Goal: Transaction & Acquisition: Purchase product/service

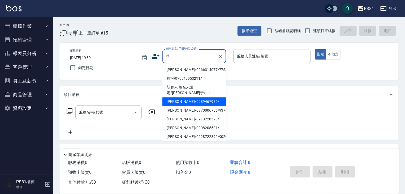
click at [186, 97] on li "[PERSON_NAME]/0989467985/" at bounding box center [194, 101] width 64 height 9
type input "[PERSON_NAME]/0989467985/"
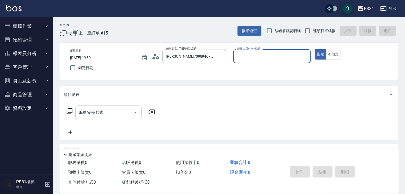
type input "[DEMOGRAPHIC_DATA]-2"
click at [115, 114] on input "服務名稱/代號" at bounding box center [105, 111] width 54 height 9
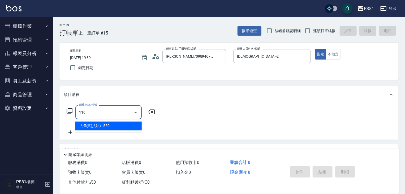
type input "去角質(抗油)(110)"
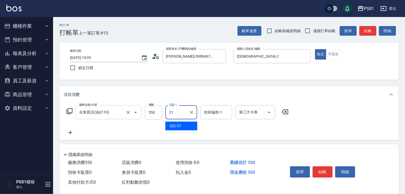
type input "Q比-21"
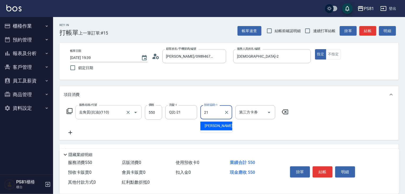
type input "Q比-21"
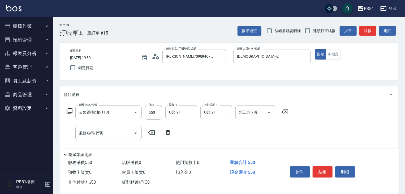
click at [168, 132] on icon at bounding box center [168, 132] width 4 height 5
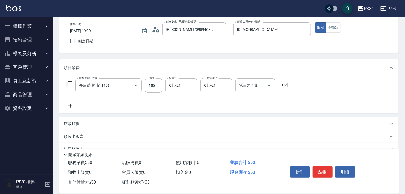
scroll to position [65, 0]
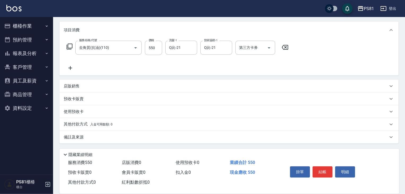
click at [103, 84] on div "店販銷售" at bounding box center [226, 86] width 324 height 6
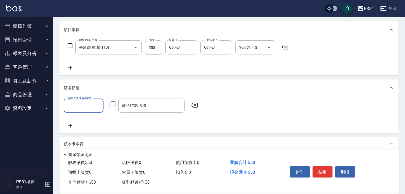
scroll to position [0, 0]
click at [88, 108] on input "服務人員姓名/編號" at bounding box center [83, 105] width 35 height 9
type input "Q比-21"
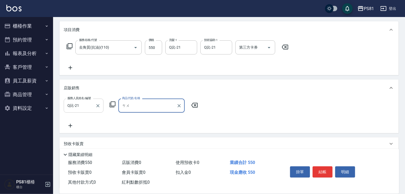
type input "ㄘ"
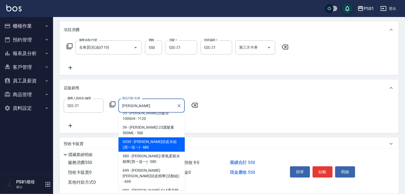
scroll to position [53, 0]
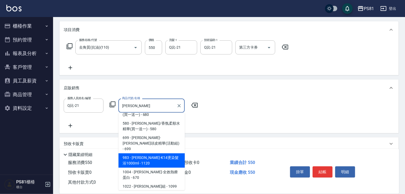
click at [158, 153] on span "983 - 華旭-K14燙染髮浴1000ml - 1120" at bounding box center [151, 160] width 66 height 14
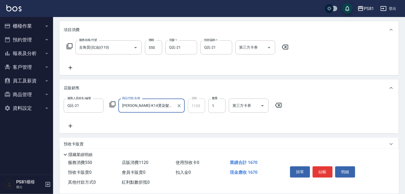
type input "[PERSON_NAME]-K14燙染髮浴1000ml"
drag, startPoint x: 190, startPoint y: 126, endPoint x: 259, endPoint y: 131, distance: 68.9
click at [191, 126] on div "服務人員姓名/編號 Q比-21 服務人員姓名/編號 商品代號/名稱 華旭-K14燙染髮浴1000ml 商品代號/名稱 價格 1120 價格 數量 1 數量 第…" at bounding box center [229, 113] width 330 height 30
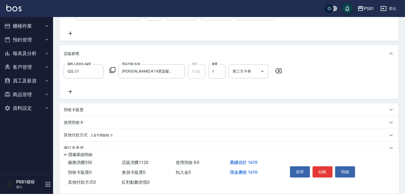
scroll to position [110, 0]
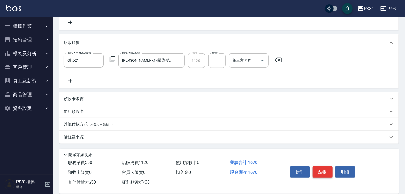
click at [322, 170] on button "結帳" at bounding box center [322, 171] width 20 height 11
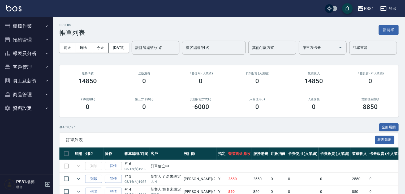
drag, startPoint x: 24, startPoint y: 21, endPoint x: 27, endPoint y: 25, distance: 4.3
click at [24, 21] on button "櫃檯作業" at bounding box center [26, 26] width 49 height 14
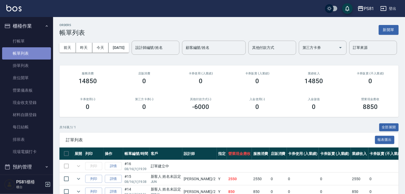
click at [35, 47] on link "帳單列表" at bounding box center [26, 53] width 49 height 12
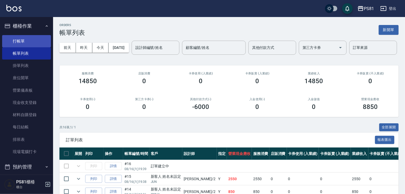
click at [38, 38] on link "打帳單" at bounding box center [26, 41] width 49 height 12
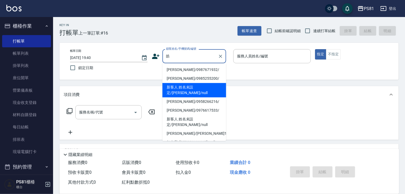
click at [210, 85] on li "新客人 姓名未設定/[PERSON_NAME]/null" at bounding box center [194, 90] width 64 height 14
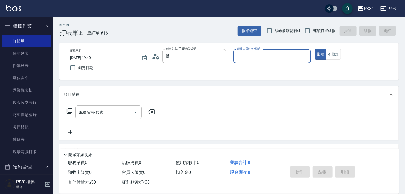
type input "新客人 姓名未設定/[PERSON_NAME]/null"
type input "[DEMOGRAPHIC_DATA]-2"
type button "true"
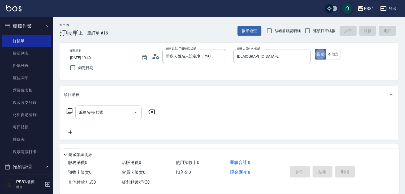
click at [123, 110] on input "服務名稱/代號" at bounding box center [105, 111] width 54 height 9
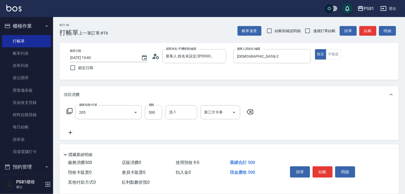
type input "A級單剪400(205)"
click at [274, 129] on div "服務名稱/代號 A級單剪400(205) 服務名稱/代號 價格 500 價格 洗-1 洗-1 第三方卡券 第三方卡券" at bounding box center [228, 121] width 339 height 37
click at [326, 172] on button "結帳" at bounding box center [322, 171] width 20 height 11
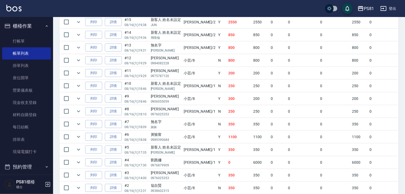
scroll to position [10, 0]
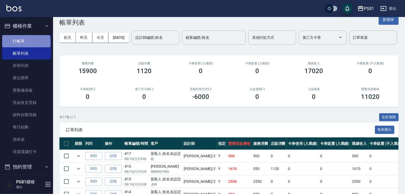
click at [25, 43] on link "打帳單" at bounding box center [26, 41] width 49 height 12
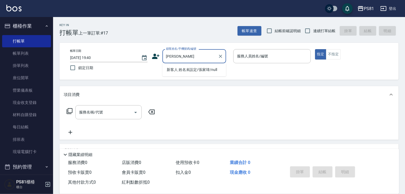
click at [190, 72] on li "新客人 姓名未設定/張家瑋/null" at bounding box center [194, 69] width 64 height 9
type input "新客人 姓名未設定/張家瑋/null"
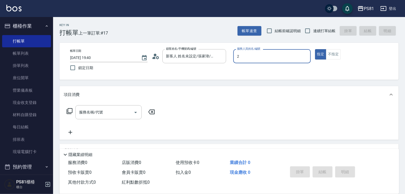
type input "2"
type button "true"
type input "[DEMOGRAPHIC_DATA]-2"
click at [118, 112] on input "服務名稱/代號" at bounding box center [105, 111] width 54 height 9
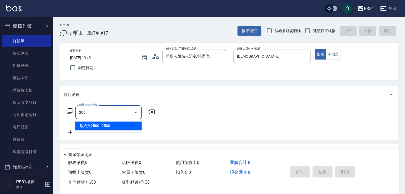
type input "錫紙燙2500(206)"
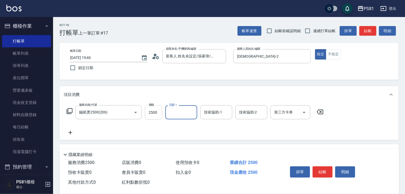
click at [147, 112] on input "2500" at bounding box center [153, 112] width 17 height 14
type input "3000"
type input "涵文-22"
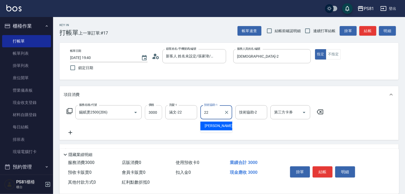
type input "涵文-22"
click at [155, 124] on div "服務名稱/代號 錫紙燙2500(206) 服務名稱/代號 價格 3000 價格 洗髮-1 涵文-22 洗髮-1 技術協助-1 涵文-22 技術協助-1 技術協…" at bounding box center [195, 120] width 263 height 30
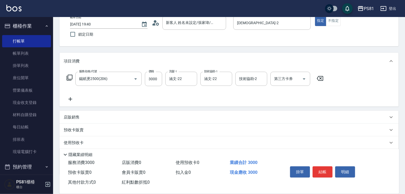
scroll to position [65, 0]
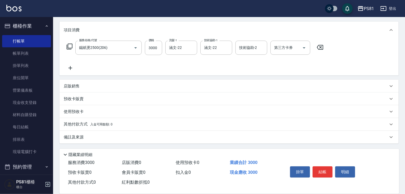
click at [118, 124] on div "其他付款方式 入金可用餘額: 0" at bounding box center [226, 124] width 324 height 6
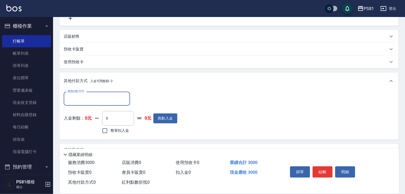
scroll to position [126, 0]
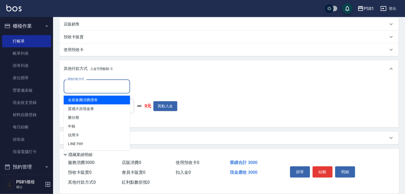
drag, startPoint x: 110, startPoint y: 87, endPoint x: 102, endPoint y: 111, distance: 25.7
click at [110, 87] on input "其他付款方式" at bounding box center [97, 86] width 62 height 9
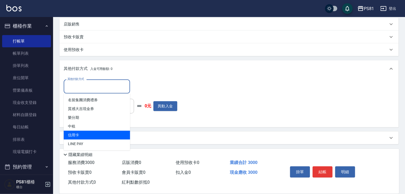
drag, startPoint x: 91, startPoint y: 134, endPoint x: 94, endPoint y: 130, distance: 4.9
click at [91, 134] on span "信用卡" at bounding box center [97, 134] width 66 height 9
type input "信用卡"
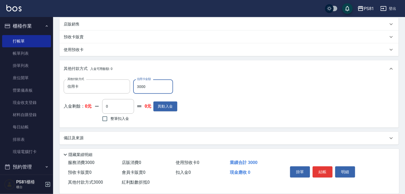
type input "3000"
click at [217, 96] on div "其他付款方式 信用卡 其他付款方式 信用卡金額 3000 信用卡金額 入金剩餘： 0元 0 ​ 整筆扣入金 0元 異動入金" at bounding box center [229, 100] width 330 height 43
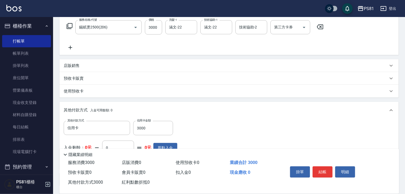
scroll to position [73, 0]
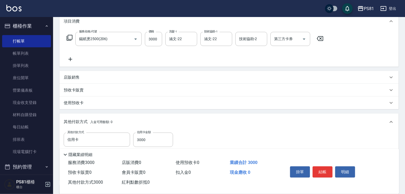
drag, startPoint x: 192, startPoint y: 38, endPoint x: 204, endPoint y: 50, distance: 16.5
click at [192, 38] on icon "Clear" at bounding box center [191, 38] width 5 height 5
click at [209, 58] on div "服務名稱/代號 錫紙燙2500(206) 服務名稱/代號 價格 3000 價格 洗髮-1 洗髮-1 技術協助-1 涵文-22 技術協助-1 技術協助-2 技術…" at bounding box center [195, 47] width 263 height 30
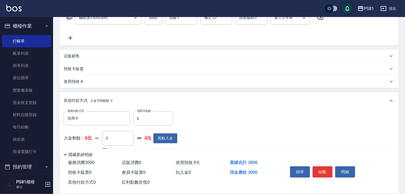
scroll to position [126, 0]
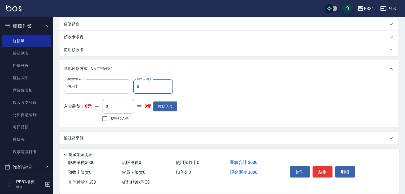
click at [163, 85] on input "0" at bounding box center [153, 86] width 40 height 14
type input "3000"
click at [188, 96] on div "其他付款方式 信用卡 其他付款方式 信用卡金額 3000 信用卡金額 入金剩餘： 0元 0 ​ 整筆扣入金 0元 異動入金" at bounding box center [229, 100] width 330 height 43
click at [324, 167] on button "結帳" at bounding box center [322, 171] width 20 height 11
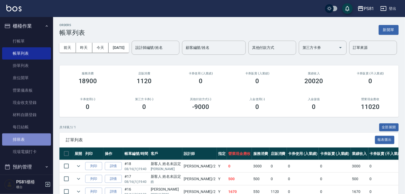
click at [33, 139] on link "排班表" at bounding box center [26, 139] width 49 height 12
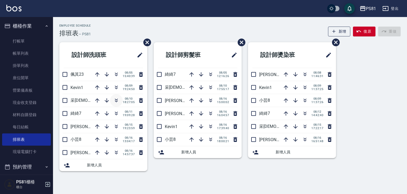
click at [116, 99] on icon "button" at bounding box center [116, 100] width 6 height 6
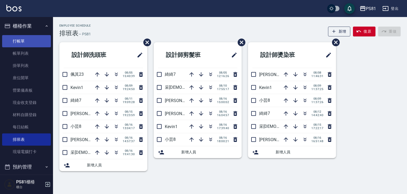
click at [17, 42] on link "打帳單" at bounding box center [26, 41] width 49 height 12
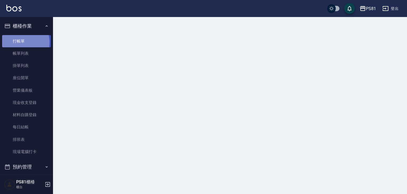
click at [17, 42] on link "打帳單" at bounding box center [26, 41] width 49 height 12
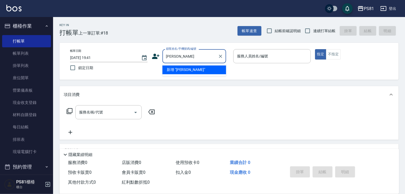
click at [215, 68] on li "新增 "伍啟銘"" at bounding box center [194, 69] width 64 height 9
type input "[PERSON_NAME]"
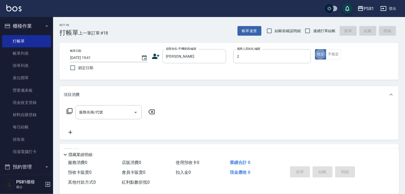
type input "[DEMOGRAPHIC_DATA]-2"
type button "true"
click at [113, 113] on input "服務名稱/代號" at bounding box center [105, 111] width 54 height 9
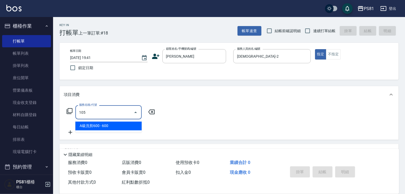
type input "A級洗剪600(105)"
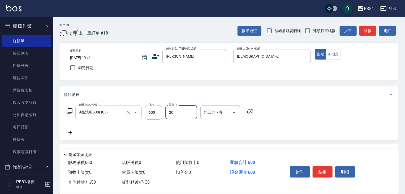
type input "妍妍-20"
click at [260, 120] on div "服務名稱/代號 A級洗剪600(105) 服務名稱/代號 價格 600 價格 洗髮-1 妍妍-20 洗髮-1 第三方卡券 第三方卡券" at bounding box center [228, 121] width 339 height 37
click at [324, 169] on button "結帳" at bounding box center [322, 171] width 20 height 11
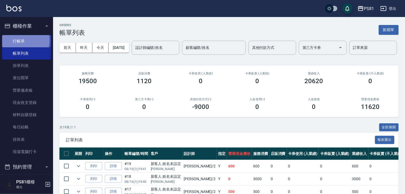
click at [23, 40] on link "打帳單" at bounding box center [26, 41] width 49 height 12
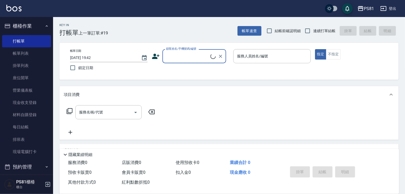
click at [205, 60] on input "顧客姓名/手機號碼/編號" at bounding box center [188, 55] width 46 height 9
click at [180, 72] on li "新客人 姓名未設定/[PERSON_NAME]/null" at bounding box center [194, 72] width 64 height 14
type input "新客人 姓名未設定/[PERSON_NAME]/null"
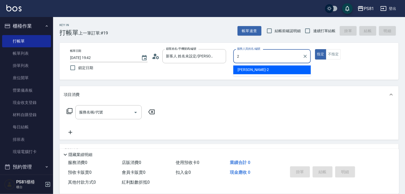
type input "[DEMOGRAPHIC_DATA]-2"
type button "true"
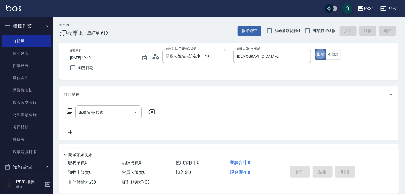
click at [100, 119] on div "服務名稱/代號 服務名稱/代號" at bounding box center [111, 120] width 94 height 30
click at [107, 114] on input "服務名稱/代號" at bounding box center [105, 111] width 54 height 9
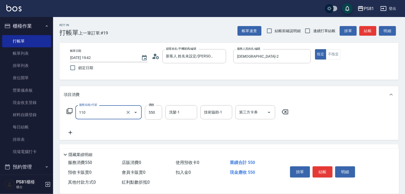
type input "去角質(抗油)(110)"
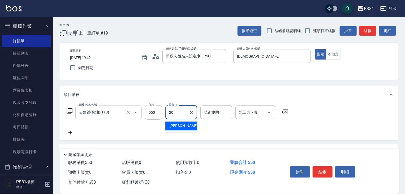
type input "妍妍-20"
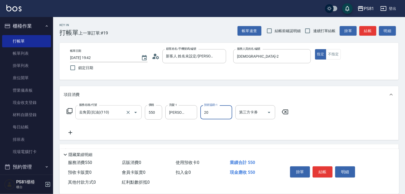
type input "妍妍-20"
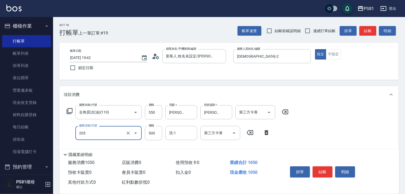
type input "A級單剪400(205)"
click at [316, 128] on div "服務名稱/代號 去角質(抗油)(110) 服務名稱/代號 價格 550 價格 洗髮-1 妍妍-20 洗髮-1 技術協助-1 妍妍-20 技術協助-1 第三方卡…" at bounding box center [228, 132] width 339 height 58
click at [327, 166] on button "結帳" at bounding box center [322, 171] width 20 height 11
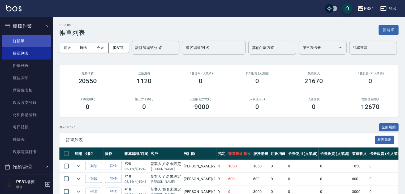
click at [41, 39] on link "打帳單" at bounding box center [26, 41] width 49 height 12
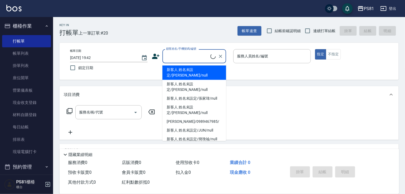
click at [195, 58] on input "顧客姓名/手機號碼/編號" at bounding box center [188, 55] width 46 height 9
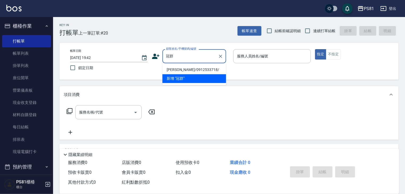
click at [210, 69] on li "[PERSON_NAME]/0912533718/" at bounding box center [194, 69] width 64 height 9
type input "[PERSON_NAME]/0912533718/"
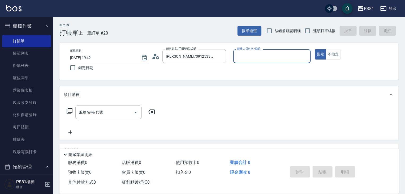
type input "[DEMOGRAPHIC_DATA]-2"
click at [132, 114] on button "Open" at bounding box center [135, 112] width 8 height 8
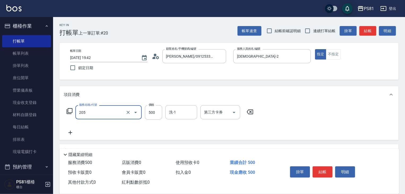
type input "A級單剪400(205)"
click at [160, 122] on div "服務名稱/代號 A級單剪400(205) 服務名稱/代號 價格 500 價格 洗-1 洗-1 第三方卡券 第三方卡券" at bounding box center [160, 120] width 193 height 30
click at [319, 168] on button "結帳" at bounding box center [322, 171] width 20 height 11
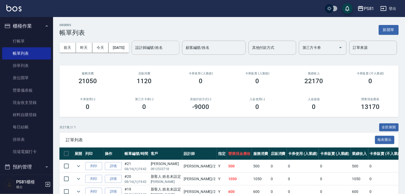
click at [134, 52] on input "設計師編號/姓名" at bounding box center [155, 47] width 43 height 9
type input "[DEMOGRAPHIC_DATA]-2"
click at [127, 85] on div "1120" at bounding box center [144, 80] width 44 height 7
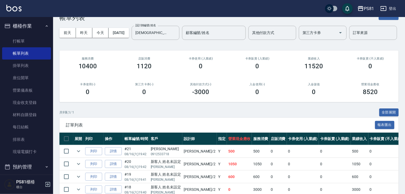
scroll to position [121, 0]
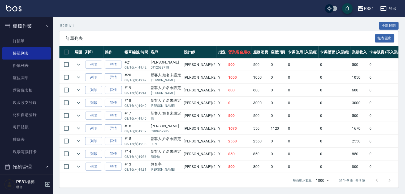
click at [252, 161] on td "800" at bounding box center [261, 166] width 18 height 12
click at [252, 147] on td "850" at bounding box center [261, 153] width 18 height 12
click at [227, 123] on td "1670" at bounding box center [239, 128] width 25 height 12
click at [227, 111] on td "500" at bounding box center [239, 115] width 25 height 12
click at [227, 126] on td "1670" at bounding box center [239, 128] width 25 height 12
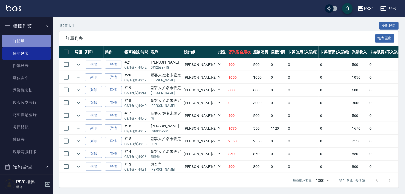
click at [31, 41] on link "打帳單" at bounding box center [26, 41] width 49 height 12
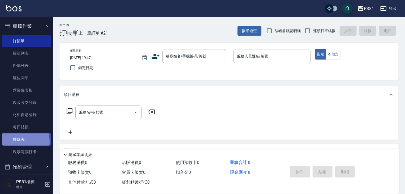
click at [18, 141] on link "排班表" at bounding box center [26, 139] width 49 height 12
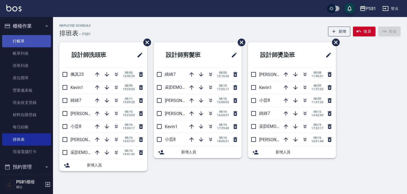
click at [32, 45] on link "打帳單" at bounding box center [26, 41] width 49 height 12
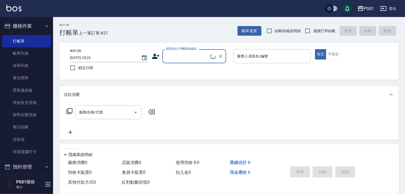
click at [176, 56] on input "顧客姓名/手機號碼/編號" at bounding box center [188, 55] width 46 height 9
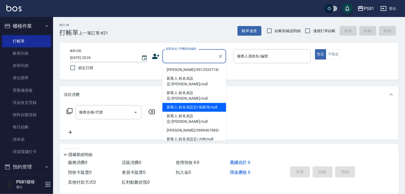
click at [203, 103] on li "新客人 姓名未設定/張家瑋/null" at bounding box center [194, 107] width 64 height 9
type input "新客人 姓名未設定/張家瑋/null"
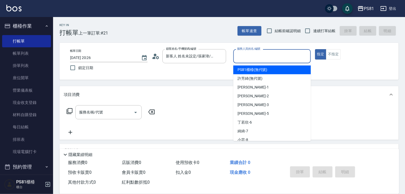
click at [273, 58] on input "服務人員姓名/編號" at bounding box center [271, 55] width 73 height 9
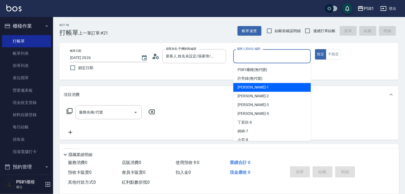
click at [266, 88] on div "Kevin -1" at bounding box center [271, 87] width 77 height 9
type input "Kevin-1"
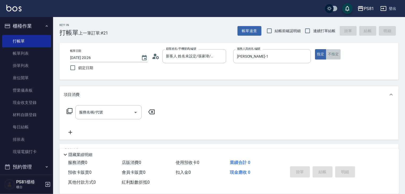
click at [335, 53] on button "不指定" at bounding box center [333, 54] width 15 height 10
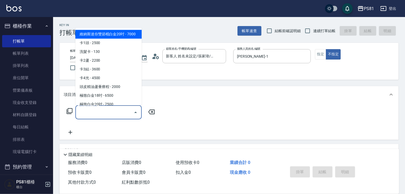
click at [118, 113] on input "服務名稱/代號" at bounding box center [105, 111] width 54 height 9
click at [117, 60] on span "C級洗剪400 - 400" at bounding box center [108, 60] width 66 height 9
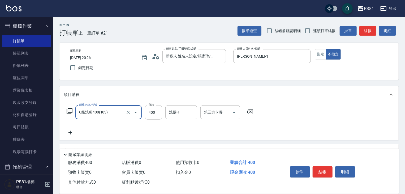
type input "C級洗剪400(103)"
drag, startPoint x: 151, startPoint y: 115, endPoint x: 160, endPoint y: 118, distance: 9.5
click at [151, 115] on input "400" at bounding box center [153, 112] width 17 height 14
type input "350"
click at [326, 166] on button "結帳" at bounding box center [322, 171] width 20 height 11
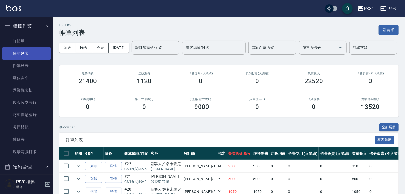
click at [19, 52] on link "帳單列表" at bounding box center [26, 53] width 49 height 12
click at [17, 56] on link "帳單列表" at bounding box center [26, 53] width 49 height 12
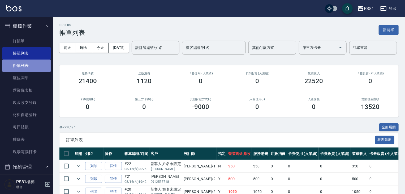
click at [28, 63] on link "掛單列表" at bounding box center [26, 65] width 49 height 12
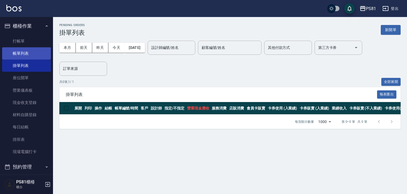
click at [20, 49] on link "帳單列表" at bounding box center [26, 53] width 49 height 12
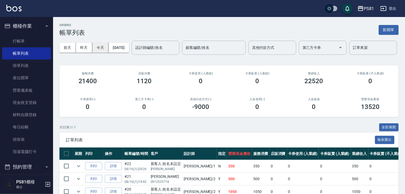
drag, startPoint x: 94, startPoint y: 48, endPoint x: 93, endPoint y: 46, distance: 2.7
click at [93, 46] on button "今天" at bounding box center [100, 48] width 16 height 10
click at [134, 52] on input "設計師編號/姓名" at bounding box center [155, 47] width 43 height 9
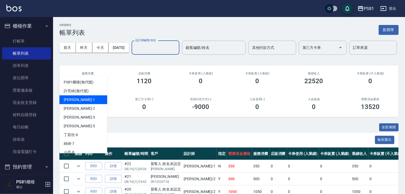
click at [73, 98] on span "Kevin -1" at bounding box center [79, 100] width 31 height 6
type input "Kevin-1"
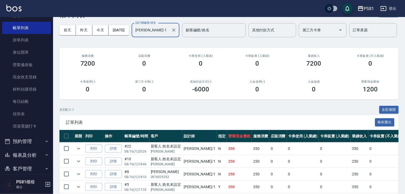
scroll to position [53, 0]
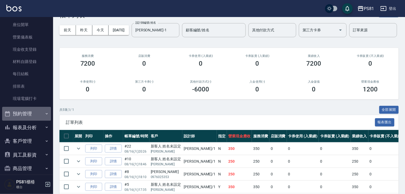
click at [28, 115] on button "預約管理" at bounding box center [26, 114] width 49 height 14
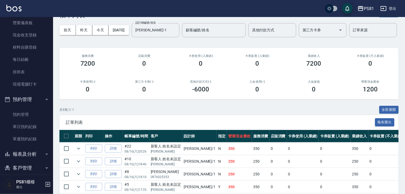
scroll to position [80, 0]
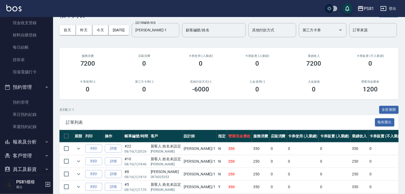
click at [26, 138] on button "報表及分析" at bounding box center [26, 142] width 49 height 14
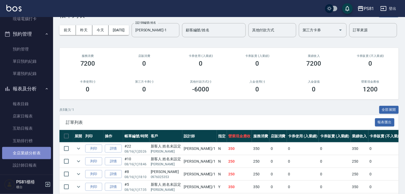
click at [33, 152] on link "全店業績分析表" at bounding box center [26, 153] width 49 height 12
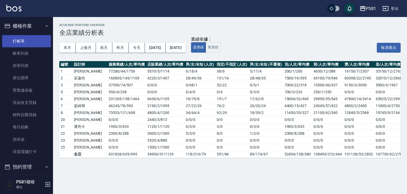
click at [21, 35] on link "打帳單" at bounding box center [26, 41] width 49 height 12
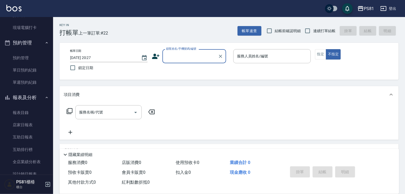
scroll to position [80, 0]
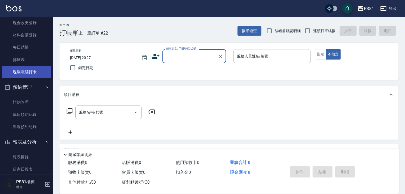
click at [34, 75] on link "現場電腦打卡" at bounding box center [26, 72] width 49 height 12
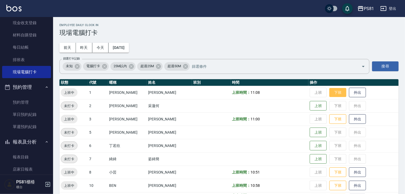
click at [333, 90] on button "下班" at bounding box center [337, 92] width 17 height 9
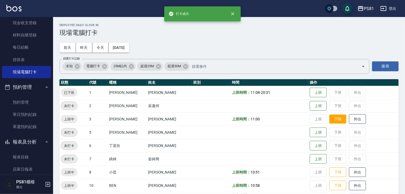
click at [337, 121] on button "下班" at bounding box center [337, 118] width 17 height 9
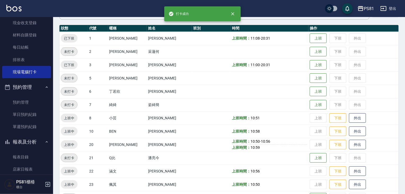
scroll to position [80, 0]
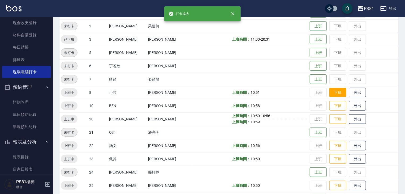
click at [334, 95] on button "下班" at bounding box center [337, 92] width 17 height 9
click at [332, 107] on button "下班" at bounding box center [337, 105] width 17 height 9
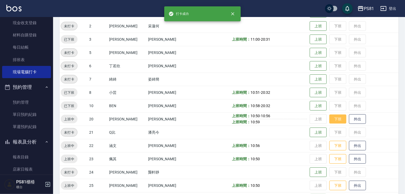
click at [333, 118] on button "下班" at bounding box center [337, 118] width 17 height 9
drag, startPoint x: 333, startPoint y: 143, endPoint x: 330, endPoint y: 145, distance: 3.0
click at [332, 143] on button "下班" at bounding box center [337, 145] width 17 height 9
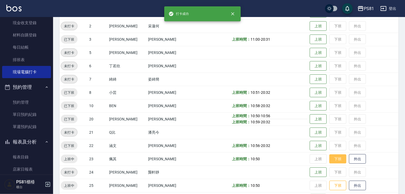
click at [329, 158] on button "下班" at bounding box center [337, 158] width 17 height 9
click at [329, 183] on button "下班" at bounding box center [337, 185] width 17 height 9
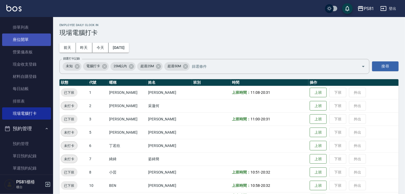
scroll to position [0, 0]
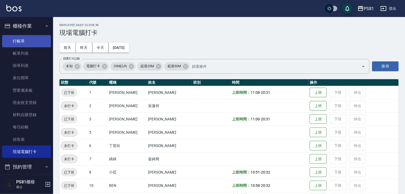
click at [37, 42] on link "打帳單" at bounding box center [26, 41] width 49 height 12
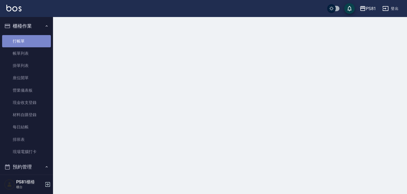
click at [37, 42] on link "打帳單" at bounding box center [26, 41] width 49 height 12
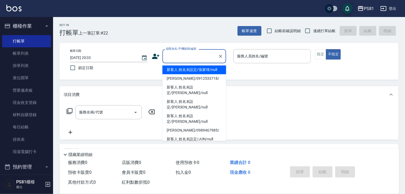
click at [211, 57] on input "顧客姓名/手機號碼/編號" at bounding box center [190, 55] width 51 height 9
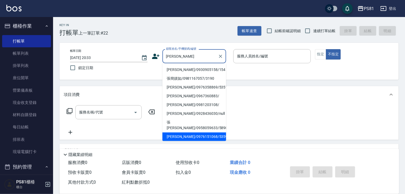
click at [183, 132] on li "[PERSON_NAME]/0976151068/5359" at bounding box center [194, 136] width 64 height 9
type input "[PERSON_NAME]/0976151068/5359"
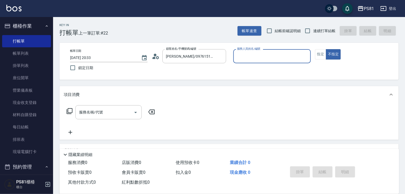
type input "[DEMOGRAPHIC_DATA]-2"
click at [321, 53] on button "指定" at bounding box center [320, 54] width 11 height 10
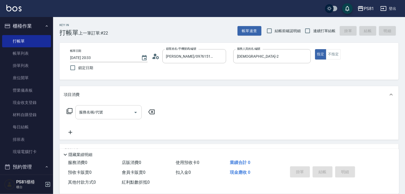
click at [102, 110] on input "服務名稱/代號" at bounding box center [105, 111] width 54 height 9
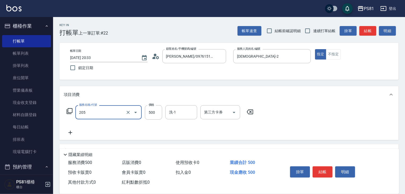
type input "A級單剪400(205)"
click at [284, 130] on div "服務名稱/代號 A級單剪400(205) 服務名稱/代號 價格 500 價格 洗-1 洗-1 第三方卡券 第三方卡券" at bounding box center [228, 121] width 339 height 37
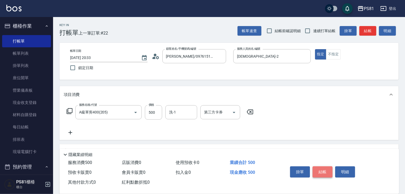
click at [323, 172] on button "結帳" at bounding box center [322, 171] width 20 height 11
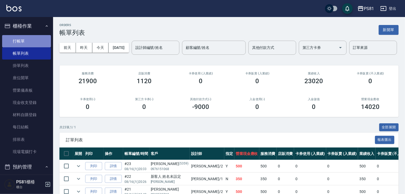
click at [40, 38] on link "打帳單" at bounding box center [26, 41] width 49 height 12
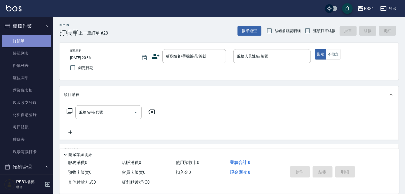
click at [38, 42] on link "打帳單" at bounding box center [26, 41] width 49 height 12
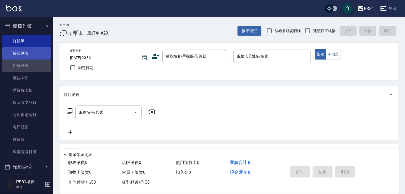
drag, startPoint x: 41, startPoint y: 59, endPoint x: 40, endPoint y: 53, distance: 6.5
click at [41, 59] on ul "打帳單 帳單列表 掛單列表 座位開單 營業儀表板 現金收支登錄 材料自購登錄 每日結帳 排班表 現場電腦打卡" at bounding box center [26, 96] width 49 height 127
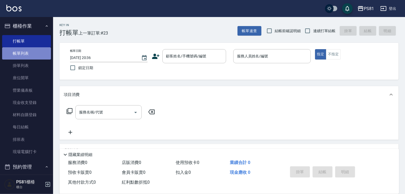
click at [40, 52] on link "帳單列表" at bounding box center [26, 53] width 49 height 12
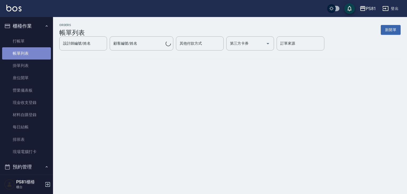
click at [42, 55] on link "帳單列表" at bounding box center [26, 53] width 49 height 12
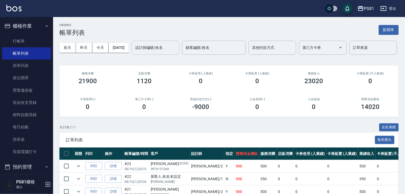
click at [134, 52] on input "設計師編號/姓名" at bounding box center [155, 47] width 43 height 9
type input "謝志"
click at [387, 29] on button "新開單" at bounding box center [388, 30] width 20 height 10
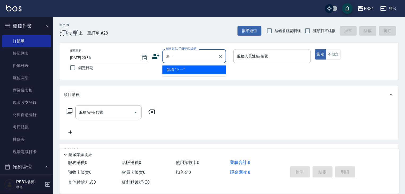
type input "ㄓ"
click at [193, 72] on li "[PERSON_NAME]/0908112010/" at bounding box center [194, 69] width 64 height 9
type input "[PERSON_NAME]/0908112010/"
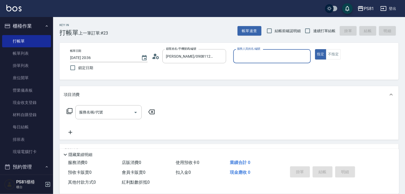
type input "[PERSON_NAME]-6"
click at [315, 49] on button "指定" at bounding box center [320, 54] width 11 height 10
type button "true"
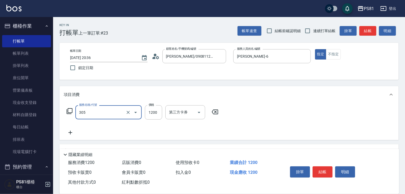
type input "基本離子燙(305)"
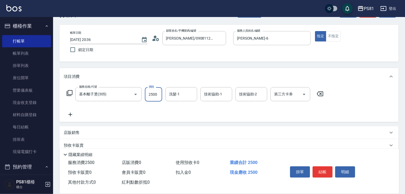
scroll to position [65, 0]
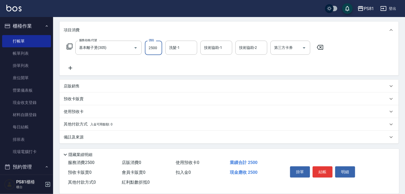
type input "2500"
click at [108, 126] on p "其他付款方式 入金可用餘額: 0" at bounding box center [88, 124] width 49 height 6
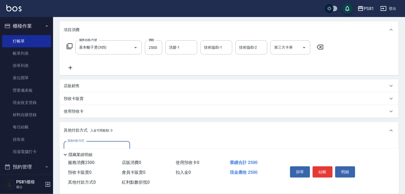
scroll to position [0, 0]
click at [92, 145] on input "其他付款方式" at bounding box center [97, 147] width 62 height 9
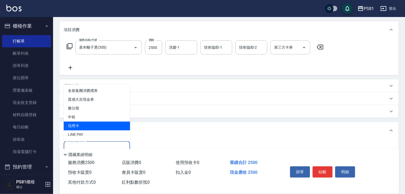
click at [88, 122] on span "信用卡" at bounding box center [97, 125] width 66 height 9
type input "信用卡"
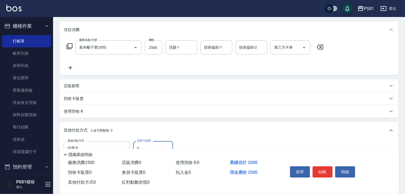
click at [145, 143] on input "0" at bounding box center [153, 148] width 40 height 14
drag, startPoint x: 145, startPoint y: 143, endPoint x: 149, endPoint y: 138, distance: 7.4
click at [149, 138] on div "其他付款方式 入金可用餘額: 0 其他付款方式 信用卡 其他付款方式 信用卡金額 0 信用卡金額 入金剩餘： 0元 0 ​ 整筆扣入金 0元 異動入金" at bounding box center [228, 155] width 339 height 67
type input "2500"
click at [318, 167] on button "結帳" at bounding box center [322, 171] width 20 height 11
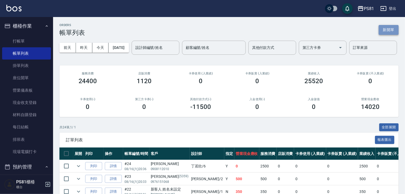
click at [391, 28] on button "新開單" at bounding box center [388, 30] width 20 height 10
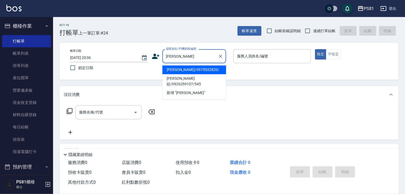
click at [185, 71] on li "[PERSON_NAME]/0975532820/" at bounding box center [194, 69] width 64 height 9
type input "[PERSON_NAME]/0975532820/"
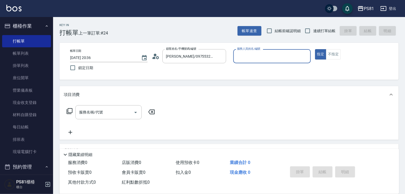
type input "[PERSON_NAME]-6"
click at [315, 49] on button "指定" at bounding box center [320, 54] width 11 height 10
type button "true"
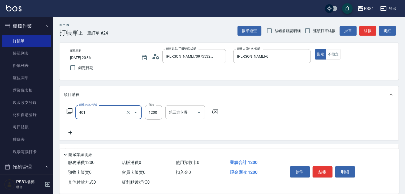
type input "基本染髮(401)"
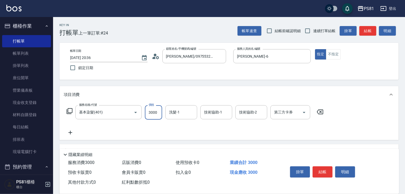
type input "3000"
type input "[PERSON_NAME]-25"
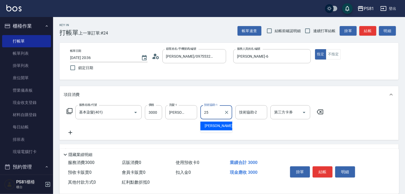
type input "[PERSON_NAME]-25"
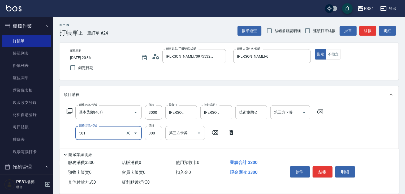
type input "自備護髮(501)"
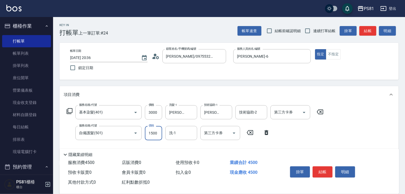
drag, startPoint x: 193, startPoint y: 111, endPoint x: 232, endPoint y: 100, distance: 40.4
click at [193, 111] on icon "Clear" at bounding box center [191, 112] width 5 height 5
type input "1500"
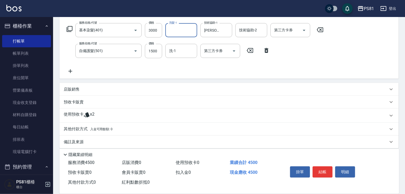
scroll to position [87, 0]
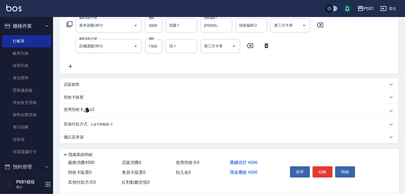
click at [72, 67] on icon at bounding box center [70, 66] width 13 height 6
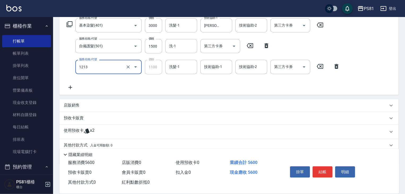
type input "蘆薈卡使用(2024)(1213)"
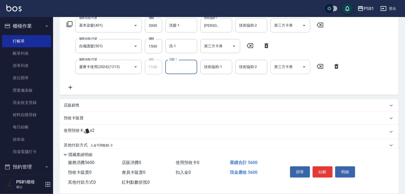
click at [304, 68] on icon "Open" at bounding box center [304, 67] width 6 height 6
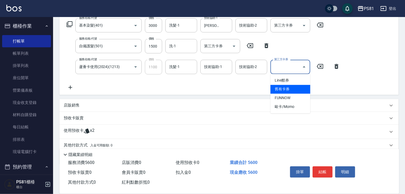
click at [293, 90] on span "舊有卡券" at bounding box center [290, 89] width 40 height 9
type input "舊有卡券"
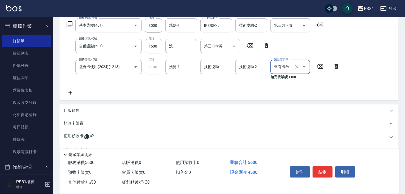
scroll to position [113, 0]
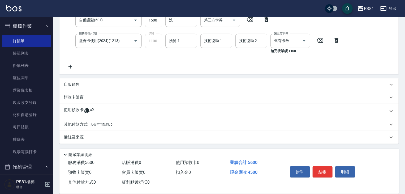
click at [123, 123] on div "其他付款方式 入金可用餘額: 0" at bounding box center [226, 124] width 324 height 6
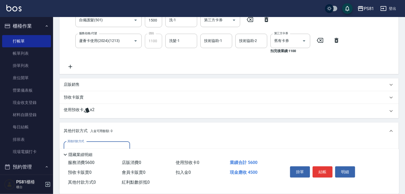
scroll to position [0, 0]
click at [82, 142] on label "其他付款方式" at bounding box center [75, 141] width 17 height 4
click at [82, 144] on input "其他付款方式" at bounding box center [97, 148] width 62 height 9
click at [82, 143] on div "其他付款方式" at bounding box center [97, 148] width 66 height 14
drag, startPoint x: 82, startPoint y: 144, endPoint x: 84, endPoint y: 141, distance: 3.0
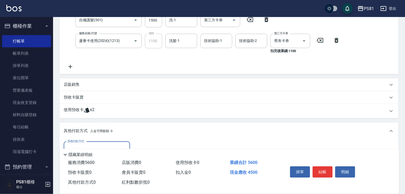
click at [82, 144] on input "其他付款方式" at bounding box center [97, 148] width 62 height 9
click at [84, 141] on div "其他付款方式" at bounding box center [97, 148] width 66 height 14
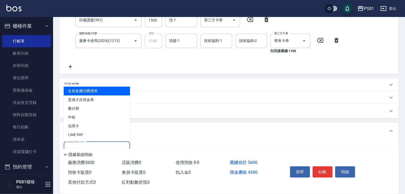
click at [85, 143] on div "其他付款方式" at bounding box center [97, 148] width 66 height 14
click at [85, 144] on input "其他付款方式" at bounding box center [97, 148] width 62 height 9
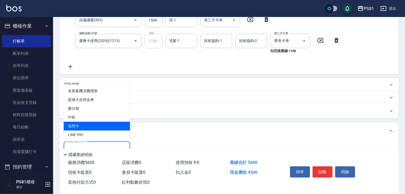
click at [89, 125] on span "信用卡" at bounding box center [97, 125] width 66 height 9
type input "信用卡"
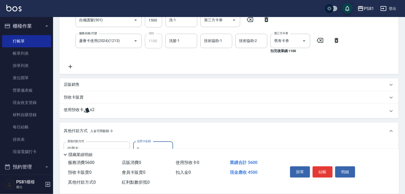
click at [143, 146] on input "0" at bounding box center [153, 148] width 40 height 14
type input "4500"
click at [321, 171] on button "結帳" at bounding box center [322, 171] width 20 height 11
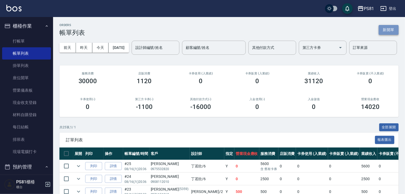
click at [389, 33] on button "新開單" at bounding box center [388, 30] width 20 height 10
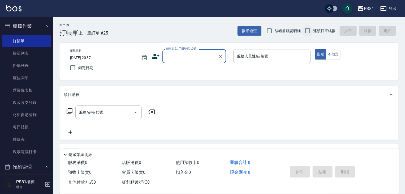
click at [311, 31] on input "連續打單結帳" at bounding box center [307, 30] width 11 height 11
checkbox input "true"
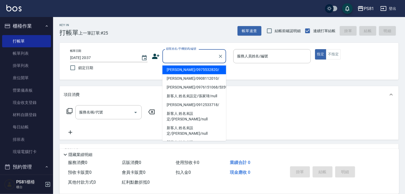
click at [196, 59] on input "顧客姓名/手機號碼/編號" at bounding box center [190, 55] width 51 height 9
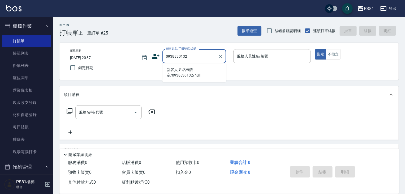
click at [196, 59] on input "0938830132" at bounding box center [190, 55] width 51 height 9
click at [193, 72] on li "新客人 姓名未設定/0938830132/null" at bounding box center [194, 72] width 64 height 14
type input "新客人 姓名未設定/0938830132/null"
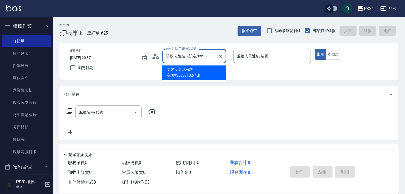
drag, startPoint x: 182, startPoint y: 58, endPoint x: 176, endPoint y: 56, distance: 6.2
click at [180, 57] on input "新客人 姓名未設定/0938830132/null" at bounding box center [190, 55] width 51 height 9
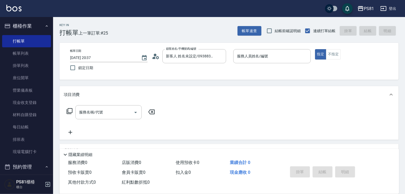
click at [154, 56] on icon at bounding box center [156, 56] width 8 height 8
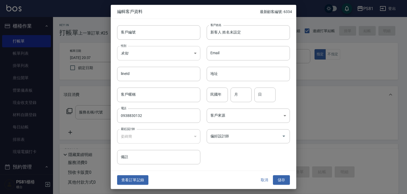
click at [141, 53] on body "PS81 登出 櫃檯作業 打帳單 帳單列表 掛單列表 座位開單 營業儀表板 現金收支登錄 材料自購登錄 每日結帳 排班表 現場電腦打卡 預約管理 預約管理 單…" at bounding box center [203, 129] width 407 height 258
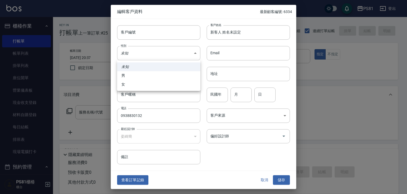
drag, startPoint x: 130, startPoint y: 85, endPoint x: 133, endPoint y: 85, distance: 3.2
click at [130, 85] on li "女" at bounding box center [158, 84] width 83 height 9
type input "[DEMOGRAPHIC_DATA]"
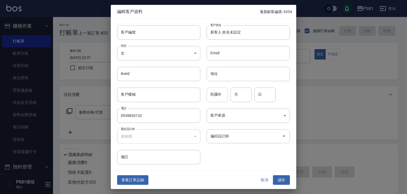
click at [217, 100] on input "民國年" at bounding box center [217, 95] width 21 height 14
type input "830"
type input "03"
type input "08"
click at [240, 138] on input "偏好設計師" at bounding box center [244, 135] width 71 height 9
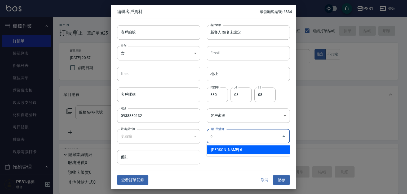
type input "[PERSON_NAME]"
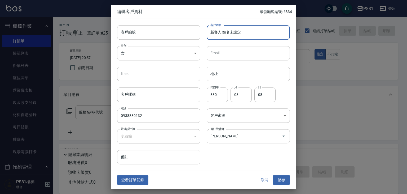
click at [248, 33] on input "新客人 姓名未設定" at bounding box center [248, 32] width 83 height 14
click at [247, 33] on input "新客人 姓名未設定" at bounding box center [248, 32] width 83 height 14
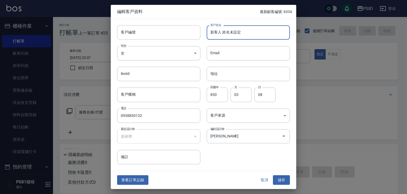
click at [247, 33] on input "新客人 姓名未設定" at bounding box center [248, 32] width 83 height 14
click at [247, 33] on input "黃湘鈺黃湘鈺" at bounding box center [248, 32] width 83 height 14
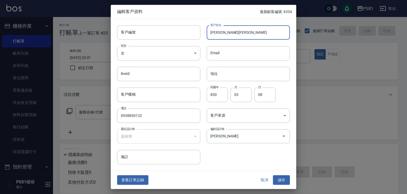
click at [247, 33] on input "黃湘鈺黃湘鈺" at bounding box center [248, 32] width 83 height 14
click at [237, 32] on input "黃湘鈺黃湘鈺" at bounding box center [248, 32] width 83 height 14
click at [242, 32] on input "[PERSON_NAME]" at bounding box center [248, 32] width 83 height 14
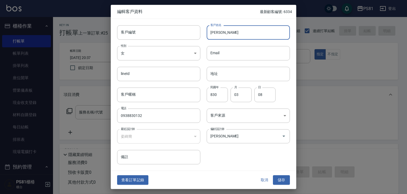
click at [242, 32] on input "[PERSON_NAME]" at bounding box center [248, 32] width 83 height 14
click at [243, 32] on input "[PERSON_NAME]" at bounding box center [248, 32] width 83 height 14
type input "[PERSON_NAME]"
click at [276, 179] on button "儲存" at bounding box center [281, 180] width 17 height 10
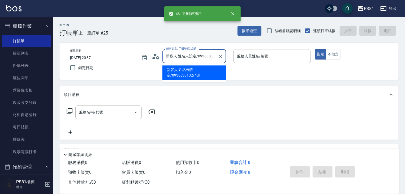
click at [190, 60] on input "新客人 姓名未設定/0938830132/null" at bounding box center [190, 55] width 51 height 9
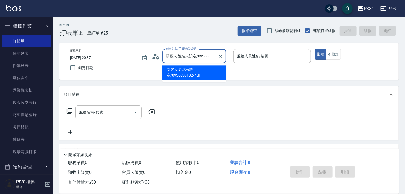
click at [190, 60] on input "新客人 姓名未設定/0938830132/null" at bounding box center [190, 55] width 51 height 9
click at [190, 59] on input "新客人 姓名未設定/0938830132/null" at bounding box center [190, 55] width 51 height 9
paste input "[PERSON_NAME]"
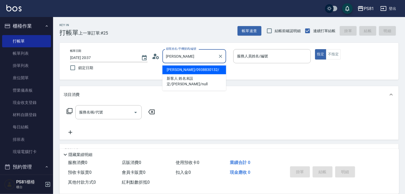
click at [185, 67] on li "[PERSON_NAME]/0938830132/" at bounding box center [194, 69] width 64 height 9
type input "[PERSON_NAME]/0938830132/"
type input "[PERSON_NAME]-6"
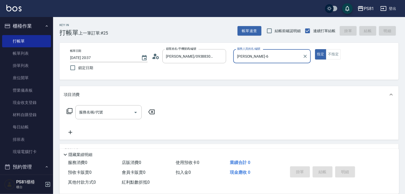
click at [315, 49] on button "指定" at bounding box center [320, 54] width 11 height 10
type button "true"
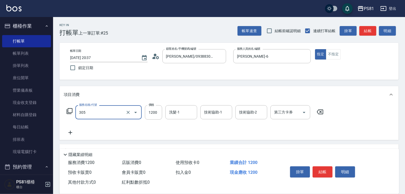
type input "基本離子燙(305)"
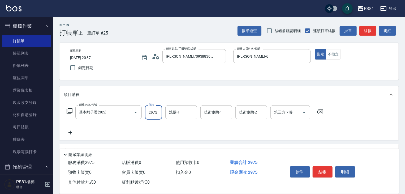
type input "2975"
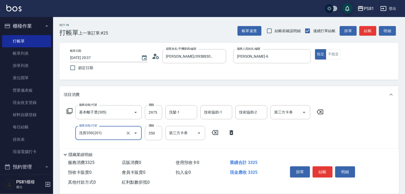
type input "洗剪350(201)"
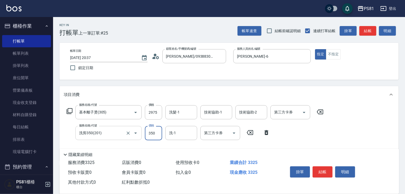
click at [123, 134] on input "洗剪350(201)" at bounding box center [101, 132] width 47 height 9
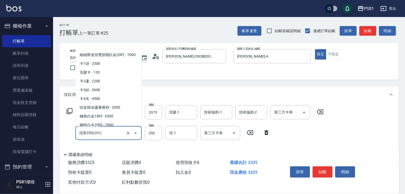
click at [123, 134] on input "洗剪350(201)" at bounding box center [101, 132] width 47 height 9
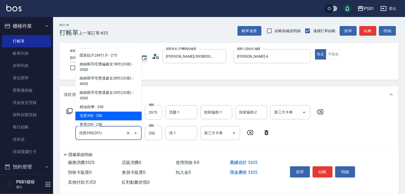
click at [123, 134] on input "洗剪350(201)" at bounding box center [101, 132] width 47 height 9
click at [123, 133] on input "洗剪350(201)" at bounding box center [101, 132] width 47 height 9
click at [125, 132] on button "Clear" at bounding box center [127, 132] width 7 height 7
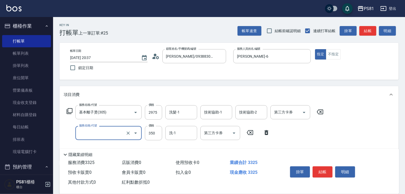
click at [114, 134] on input "服務名稱/代號" at bounding box center [101, 132] width 47 height 9
type input "基本離子燙(305)"
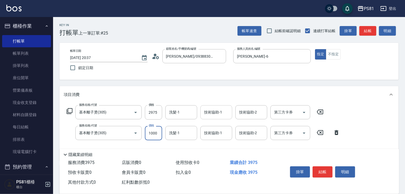
type input "1000"
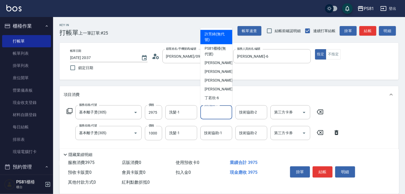
click at [213, 113] on input "技術協助-1" at bounding box center [216, 111] width 27 height 9
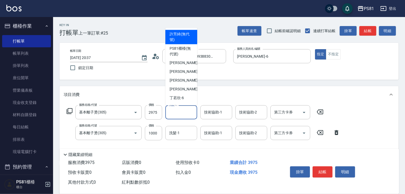
click at [177, 114] on input "洗髮-1" at bounding box center [181, 111] width 27 height 9
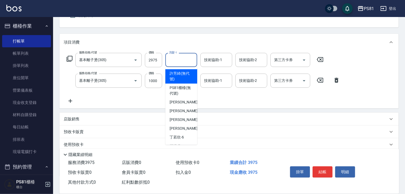
scroll to position [58, 0]
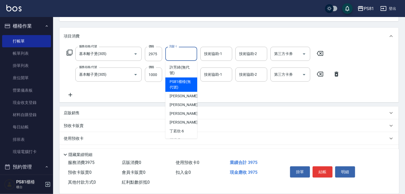
drag, startPoint x: 101, startPoint y: 93, endPoint x: 111, endPoint y: 90, distance: 10.9
click at [104, 92] on div "服務名稱/代號 基本離子燙(305) 服務名稱/代號 價格 2975 價格 洗髮-1 洗髮-1 技術協助-1 技術協助-1 技術協助-2 技術協助-2 第三方…" at bounding box center [203, 72] width 279 height 51
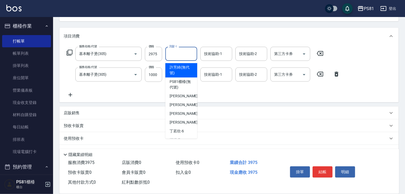
click at [183, 57] on input "洗髮-1" at bounding box center [181, 53] width 27 height 9
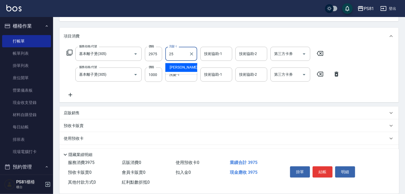
type input "[PERSON_NAME]-25"
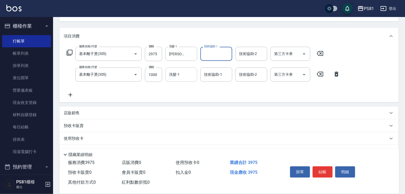
click at [177, 73] on input "洗髮-1" at bounding box center [181, 74] width 27 height 9
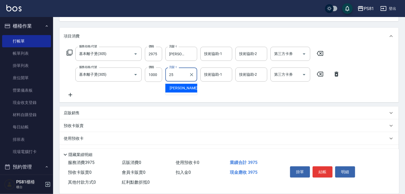
type input "[PERSON_NAME]-25"
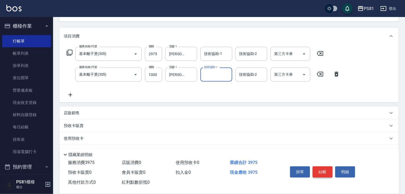
click at [325, 171] on button "結帳" at bounding box center [322, 171] width 20 height 11
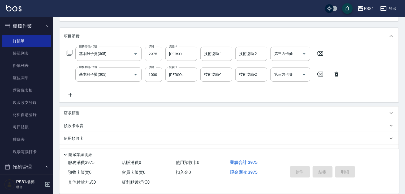
type input "2025/08/16 20:38"
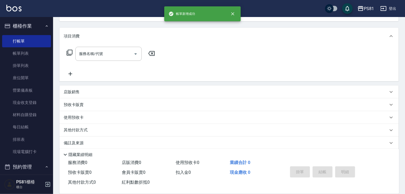
scroll to position [51, 0]
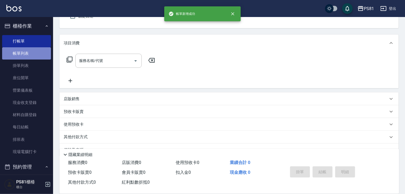
click at [26, 51] on link "帳單列表" at bounding box center [26, 53] width 49 height 12
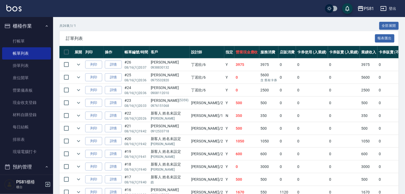
scroll to position [103, 0]
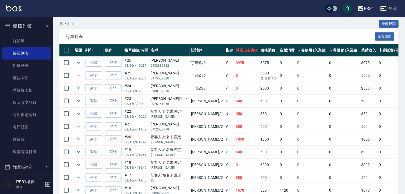
drag, startPoint x: 110, startPoint y: 79, endPoint x: 113, endPoint y: 79, distance: 3.7
click at [110, 67] on link "詳情" at bounding box center [113, 63] width 17 height 8
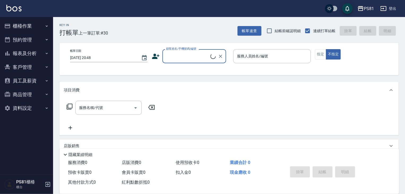
click at [36, 25] on button "櫃檯作業" at bounding box center [26, 26] width 49 height 14
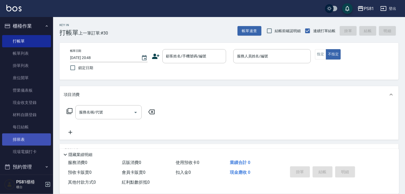
click at [34, 145] on link "排班表" at bounding box center [26, 139] width 49 height 12
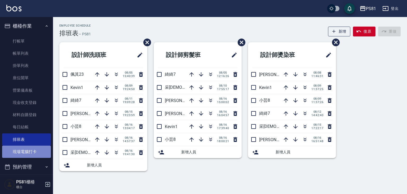
click at [36, 150] on link "現場電腦打卡" at bounding box center [26, 151] width 49 height 12
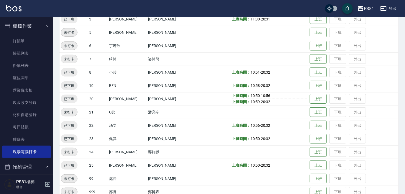
scroll to position [106, 0]
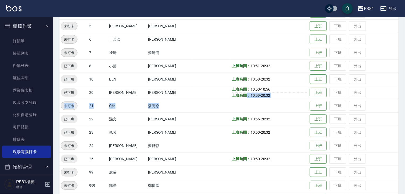
drag, startPoint x: 236, startPoint y: 95, endPoint x: 262, endPoint y: 99, distance: 26.2
click at [262, 99] on tbody "已下班 1 [PERSON_NAME] [PERSON_NAME] 上班時間： 11:08 - 20:31 上班 下班 外出 未打卡 2 采[PERSON_N…" at bounding box center [228, 99] width 339 height 239
click at [262, 99] on td at bounding box center [270, 105] width 78 height 13
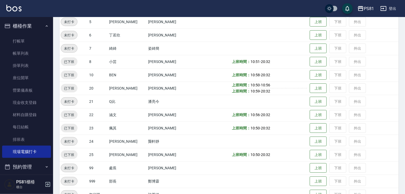
scroll to position [84, 0]
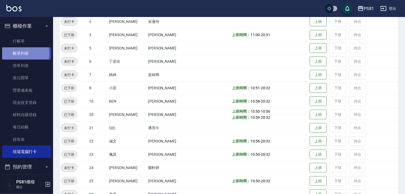
click at [7, 54] on link "帳單列表" at bounding box center [26, 53] width 49 height 12
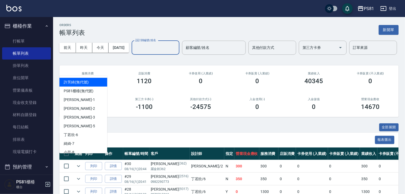
click at [134, 52] on input "設計師編號/姓名" at bounding box center [155, 47] width 43 height 9
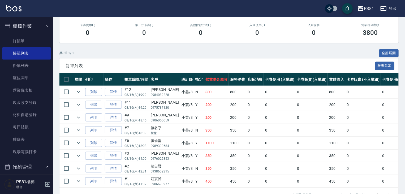
scroll to position [108, 0]
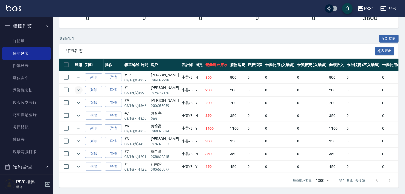
type input "小芸-8"
click at [77, 87] on icon "expand row" at bounding box center [78, 90] width 6 height 6
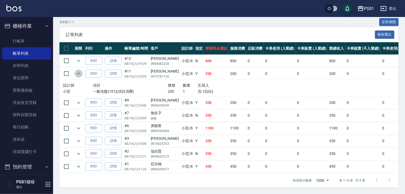
click at [77, 77] on icon "expand row" at bounding box center [78, 73] width 6 height 6
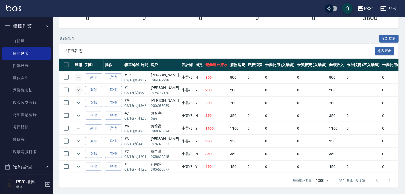
click at [79, 76] on icon "expand row" at bounding box center [78, 77] width 6 height 6
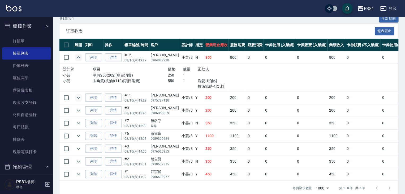
click at [79, 60] on icon "expand row" at bounding box center [78, 57] width 6 height 6
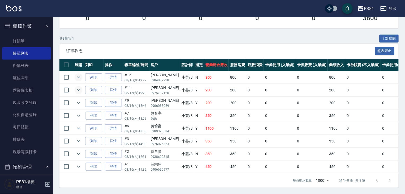
click at [85, 109] on td "列印" at bounding box center [94, 115] width 20 height 12
click at [78, 100] on icon "expand row" at bounding box center [78, 102] width 6 height 6
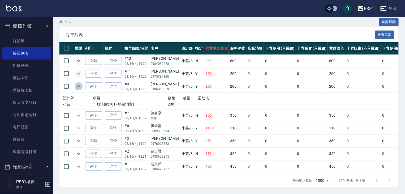
click at [78, 89] on icon "expand row" at bounding box center [78, 86] width 6 height 6
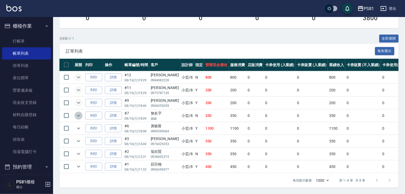
click at [76, 112] on icon "expand row" at bounding box center [78, 115] width 6 height 6
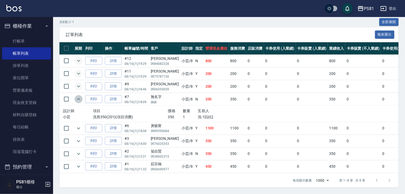
click at [77, 102] on icon "expand row" at bounding box center [78, 99] width 6 height 6
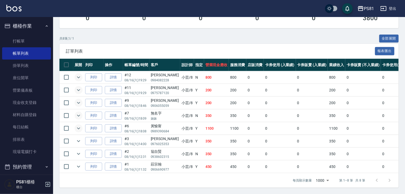
click at [81, 125] on icon "expand row" at bounding box center [78, 128] width 6 height 6
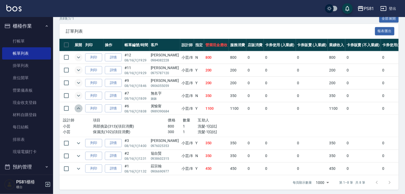
click at [80, 111] on icon "expand row" at bounding box center [78, 108] width 6 height 6
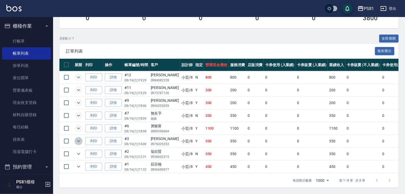
click at [77, 138] on icon "expand row" at bounding box center [78, 141] width 6 height 6
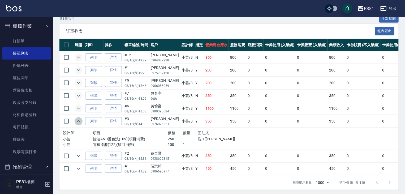
click at [78, 122] on icon "expand row" at bounding box center [78, 121] width 3 height 2
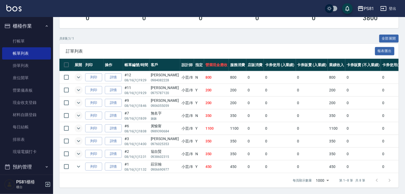
click at [79, 153] on icon "expand row" at bounding box center [78, 154] width 3 height 2
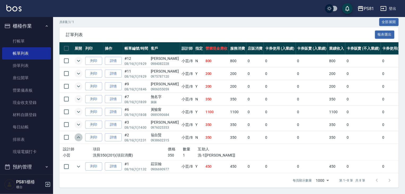
click at [78, 140] on icon "expand row" at bounding box center [78, 137] width 6 height 6
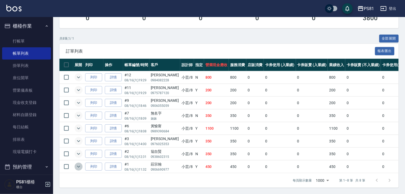
click at [77, 163] on icon "expand row" at bounding box center [78, 166] width 6 height 6
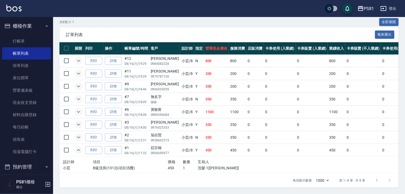
click at [77, 153] on icon "expand row" at bounding box center [78, 150] width 6 height 6
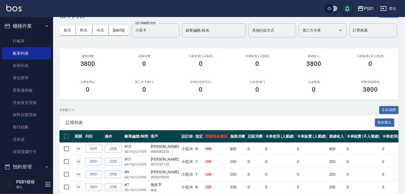
scroll to position [0, 0]
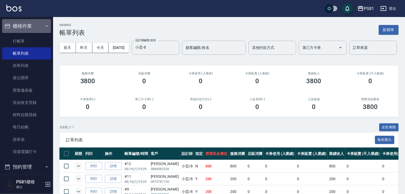
click at [34, 27] on button "櫃檯作業" at bounding box center [26, 26] width 49 height 14
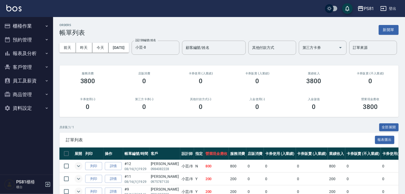
click at [35, 48] on button "報表及分析" at bounding box center [26, 53] width 49 height 14
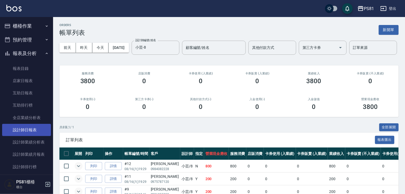
click at [40, 127] on link "設計師日報表" at bounding box center [26, 130] width 49 height 12
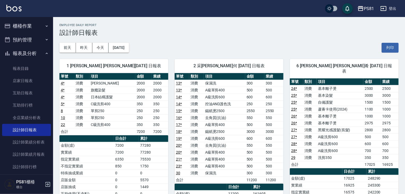
click at [41, 53] on button "報表及分析" at bounding box center [26, 53] width 49 height 14
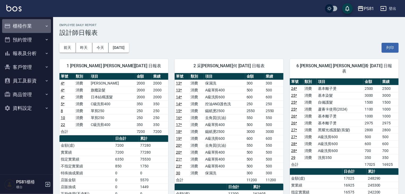
click at [42, 27] on button "櫃檯作業" at bounding box center [26, 26] width 49 height 14
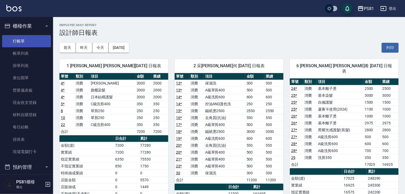
click at [38, 35] on link "打帳單" at bounding box center [26, 41] width 49 height 12
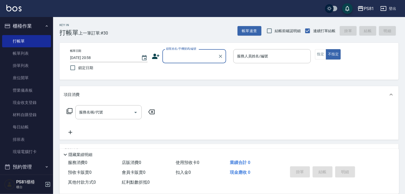
click at [194, 53] on input "顧客姓名/手機號碼/編號" at bounding box center [190, 55] width 51 height 9
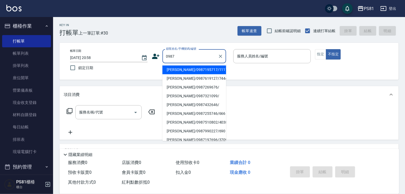
click at [187, 69] on li "[PERSON_NAME]/0987195717/111111" at bounding box center [194, 69] width 64 height 9
type input "[PERSON_NAME]/0987195717/111111"
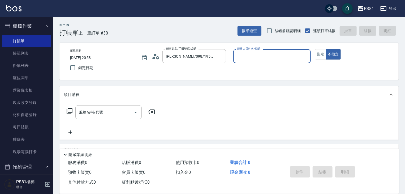
click at [252, 56] on input "服務人員姓名/編號" at bounding box center [271, 55] width 73 height 9
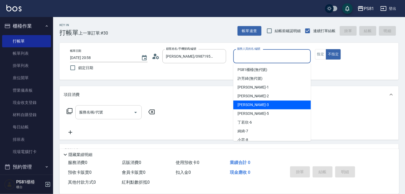
drag, startPoint x: 244, startPoint y: 105, endPoint x: 108, endPoint y: 107, distance: 136.1
click at [243, 105] on span "[PERSON_NAME] -3" at bounding box center [252, 105] width 31 height 6
type input "[PERSON_NAME]-3"
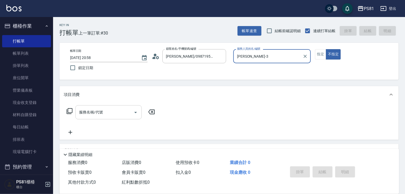
click at [99, 113] on div "服務名稱/代號 服務名稱/代號" at bounding box center [108, 112] width 66 height 14
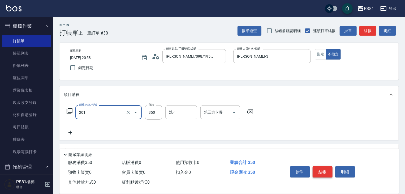
type input "洗剪350(201)"
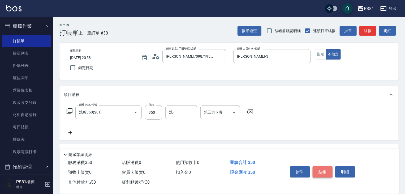
click at [324, 172] on button "結帳" at bounding box center [322, 171] width 20 height 11
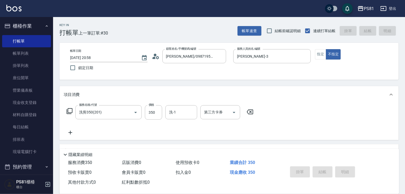
type input "[DATE] 20:59"
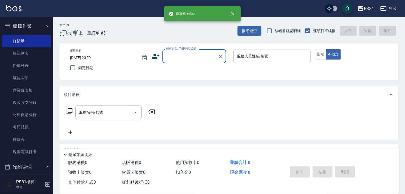
drag, startPoint x: 164, startPoint y: 56, endPoint x: 172, endPoint y: 54, distance: 8.3
click at [166, 55] on div "顧客姓名/手機號碼/編號" at bounding box center [194, 56] width 64 height 14
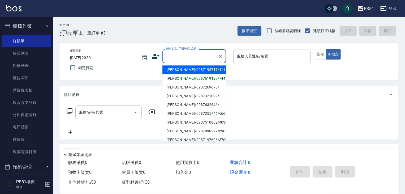
drag, startPoint x: 172, startPoint y: 54, endPoint x: 182, endPoint y: 58, distance: 11.0
click at [172, 54] on input "顧客姓名/手機號碼/編號" at bounding box center [190, 55] width 51 height 9
click at [182, 57] on input "顧客姓名/手機號碼/編號" at bounding box center [190, 55] width 51 height 9
drag, startPoint x: 185, startPoint y: 68, endPoint x: 262, endPoint y: 56, distance: 78.3
click at [186, 68] on li "[PERSON_NAME]/0987195717/111111" at bounding box center [194, 69] width 64 height 9
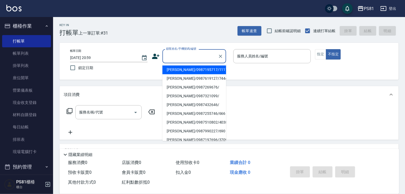
type input "[PERSON_NAME]/0987195717/111111"
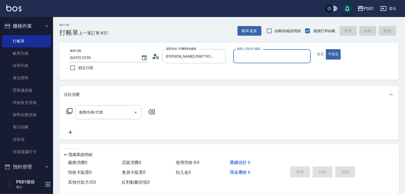
drag, startPoint x: 264, startPoint y: 49, endPoint x: 263, endPoint y: 55, distance: 6.2
click at [264, 51] on div "服務人員姓名/編號" at bounding box center [271, 56] width 77 height 14
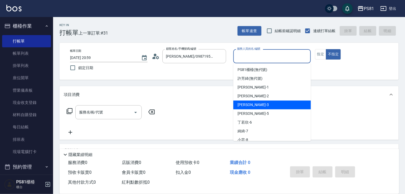
click at [249, 101] on div "[PERSON_NAME] -3" at bounding box center [271, 104] width 77 height 9
type input "[PERSON_NAME]-3"
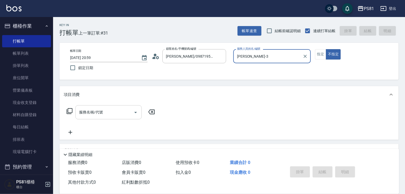
click at [92, 107] on div "服務名稱/代號" at bounding box center [108, 112] width 66 height 14
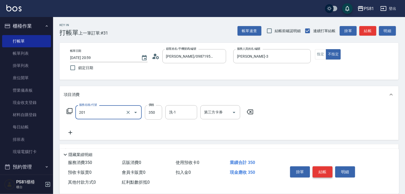
type input "洗剪350(201)"
click at [327, 171] on button "結帳" at bounding box center [322, 171] width 20 height 11
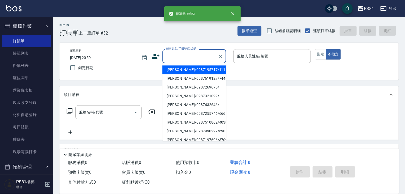
click at [187, 58] on input "顧客姓名/手機號碼/編號" at bounding box center [190, 55] width 51 height 9
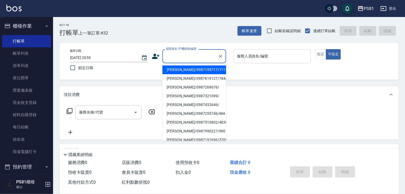
drag, startPoint x: 181, startPoint y: 69, endPoint x: 262, endPoint y: 50, distance: 83.3
click at [182, 69] on li "[PERSON_NAME]/0987195717/111111" at bounding box center [194, 69] width 64 height 9
type input "[PERSON_NAME]/0987195717/111111"
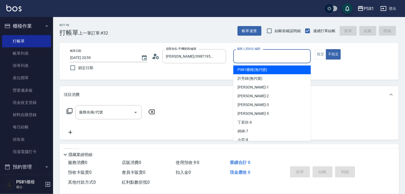
drag, startPoint x: 255, startPoint y: 55, endPoint x: 250, endPoint y: 71, distance: 16.4
click at [254, 56] on input "服務人員姓名/編號" at bounding box center [271, 55] width 73 height 9
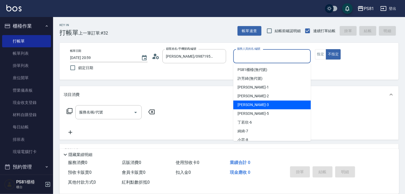
drag, startPoint x: 245, startPoint y: 106, endPoint x: 287, endPoint y: 67, distance: 57.2
click at [245, 106] on span "[PERSON_NAME] -3" at bounding box center [252, 105] width 31 height 6
type input "[PERSON_NAME]-3"
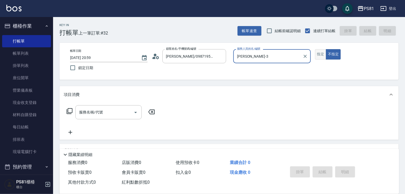
click at [320, 53] on button "指定" at bounding box center [320, 54] width 11 height 10
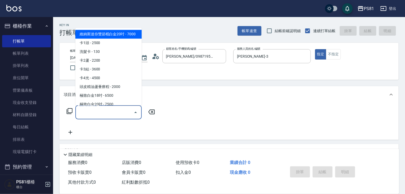
click at [88, 111] on input "服務名稱/代號" at bounding box center [105, 111] width 54 height 9
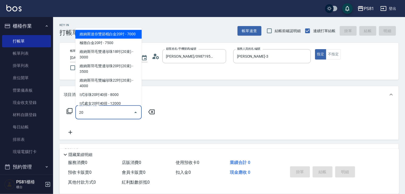
type input "2"
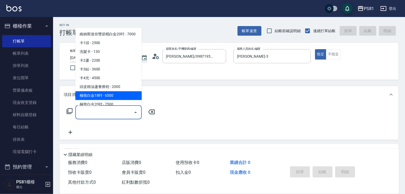
click at [100, 112] on input "服務名稱/代號" at bounding box center [105, 111] width 54 height 9
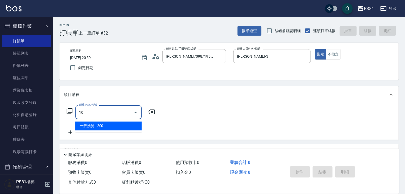
type input "1"
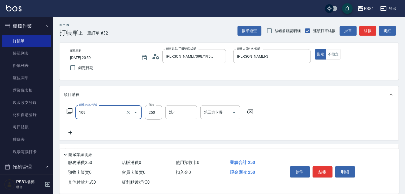
type input "控油AND護色洗(109)"
drag, startPoint x: 65, startPoint y: 133, endPoint x: 76, endPoint y: 132, distance: 11.2
click at [76, 132] on icon at bounding box center [70, 132] width 13 height 6
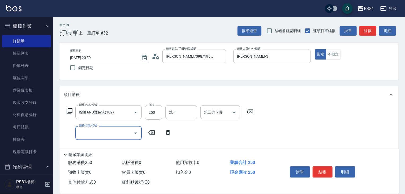
click at [106, 131] on input "服務名稱/代號" at bounding box center [105, 132] width 54 height 9
type input "單剪250(202)"
click at [324, 168] on button "結帳" at bounding box center [322, 171] width 20 height 11
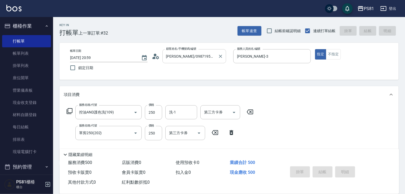
type input "[DATE] 21:01"
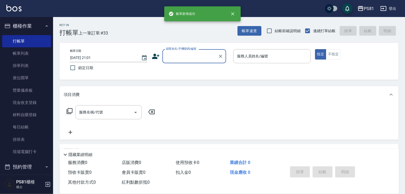
click at [190, 51] on div "顧客姓名/手機號碼/編號" at bounding box center [194, 56] width 64 height 14
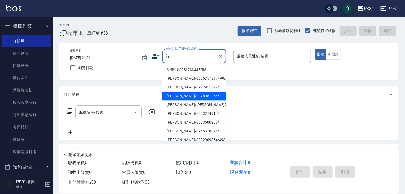
click at [184, 94] on li "[PERSON_NAME]/0978951256/" at bounding box center [194, 95] width 64 height 9
type input "[PERSON_NAME]/0978951256/"
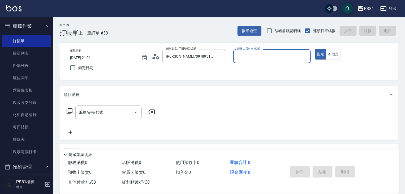
click at [254, 58] on input "服務人員姓名/編號" at bounding box center [271, 55] width 73 height 9
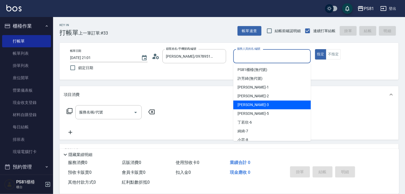
click at [247, 103] on span "[PERSON_NAME] -3" at bounding box center [252, 105] width 31 height 6
type input "[PERSON_NAME]-3"
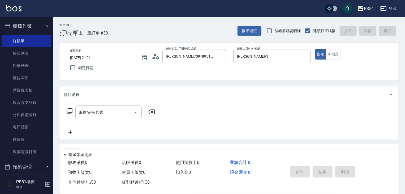
click at [107, 104] on div "服務名稱/代號 服務名稱/代號" at bounding box center [228, 121] width 339 height 37
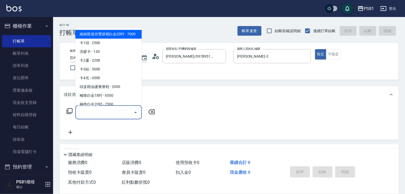
click at [109, 109] on input "服務名稱/代號" at bounding box center [105, 111] width 54 height 9
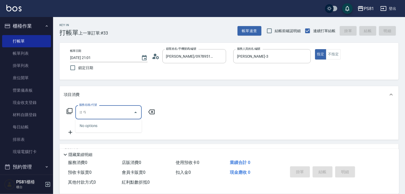
type input "ㄖ"
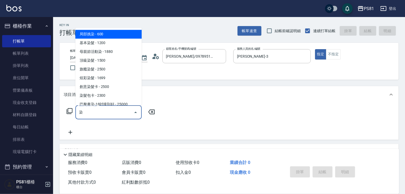
click at [110, 43] on span "基本染髮 - 1200" at bounding box center [108, 42] width 66 height 9
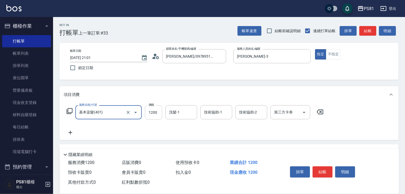
type input "基本染髮(401)"
click at [151, 111] on input "1200" at bounding box center [153, 112] width 17 height 14
type input "2200"
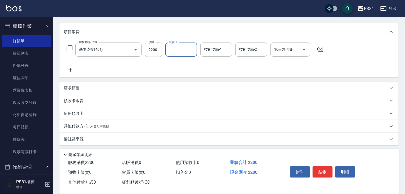
scroll to position [65, 0]
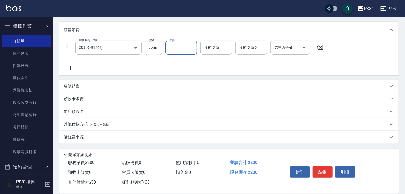
click at [87, 120] on div "其他付款方式 入金可用餘額: 0" at bounding box center [228, 124] width 339 height 13
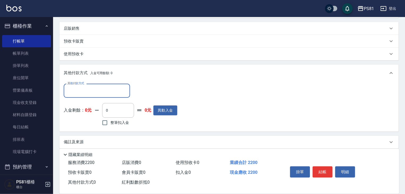
scroll to position [126, 0]
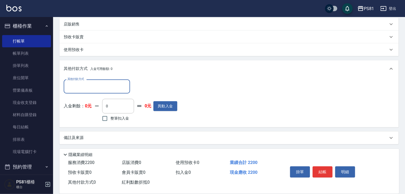
click at [91, 82] on input "其他付款方式" at bounding box center [97, 86] width 62 height 9
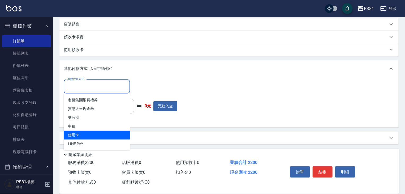
drag, startPoint x: 78, startPoint y: 135, endPoint x: 118, endPoint y: 113, distance: 45.9
click at [78, 135] on span "信用卡" at bounding box center [97, 134] width 66 height 9
type input "信用卡"
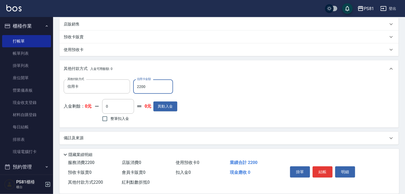
type input "2200"
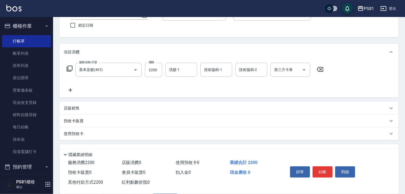
scroll to position [0, 0]
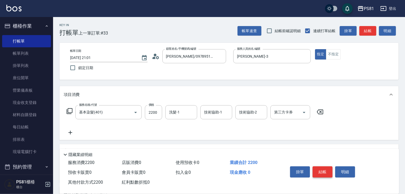
click at [321, 168] on button "結帳" at bounding box center [322, 171] width 20 height 11
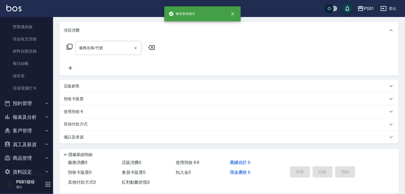
scroll to position [74, 0]
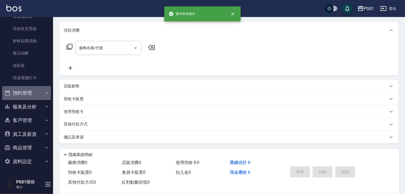
click at [33, 98] on button "預約管理" at bounding box center [26, 93] width 49 height 14
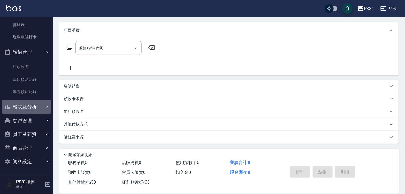
drag, startPoint x: 36, startPoint y: 111, endPoint x: 40, endPoint y: 111, distance: 3.7
click at [36, 110] on button "報表及分析" at bounding box center [26, 107] width 49 height 14
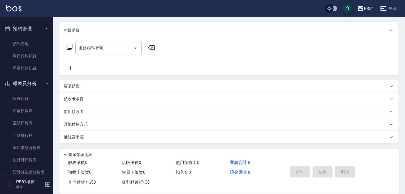
scroll to position [243, 0]
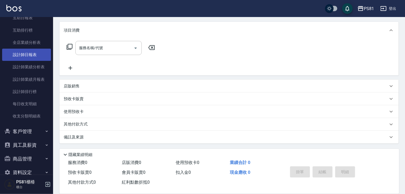
click at [32, 54] on link "設計師日報表" at bounding box center [26, 55] width 49 height 12
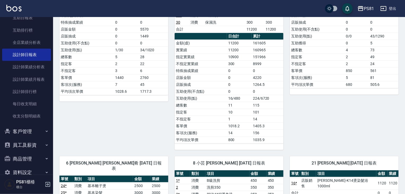
scroll to position [186, 0]
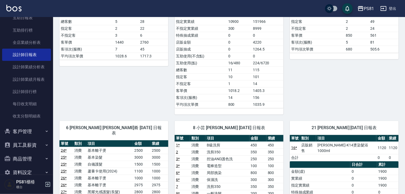
drag, startPoint x: 382, startPoint y: 128, endPoint x: 121, endPoint y: 78, distance: 265.3
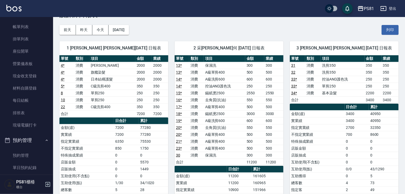
scroll to position [0, 0]
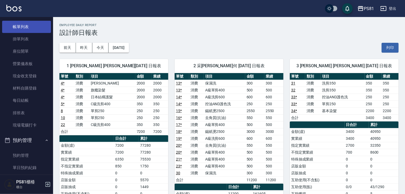
click at [30, 30] on link "帳單列表" at bounding box center [26, 27] width 49 height 12
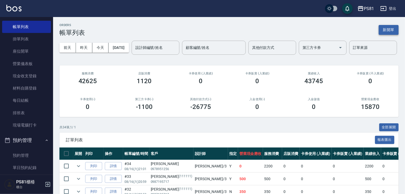
click at [388, 29] on button "新開單" at bounding box center [388, 30] width 20 height 10
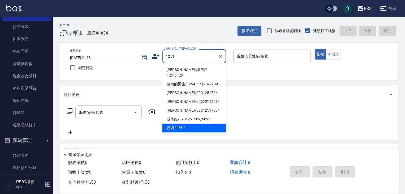
click at [187, 68] on li "[PERSON_NAME]/謝博任1251/1251" at bounding box center [194, 72] width 64 height 14
type input "[PERSON_NAME]/謝博任1251/1251"
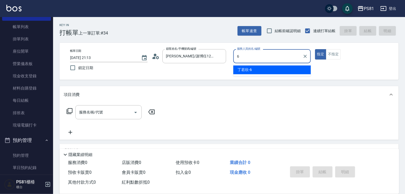
type input "[PERSON_NAME]-6"
type button "true"
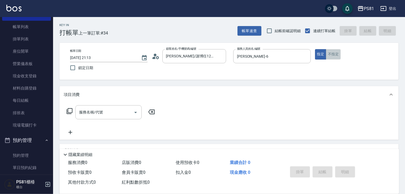
click at [331, 55] on button "不指定" at bounding box center [333, 54] width 15 height 10
click at [92, 112] on input "服務名稱/代號" at bounding box center [105, 111] width 54 height 9
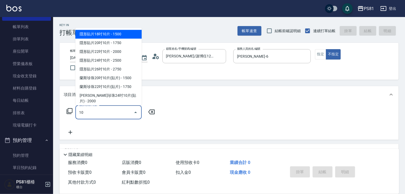
type input "1"
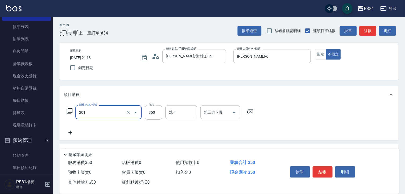
type input "洗剪350(201)"
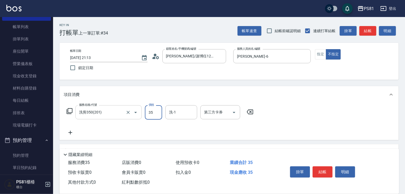
type input "350"
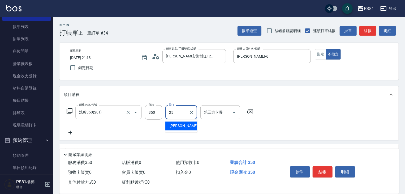
type input "[PERSON_NAME]-25"
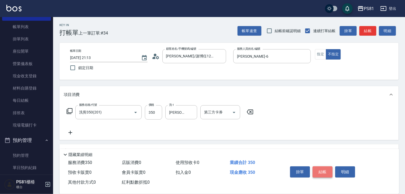
click at [322, 172] on button "結帳" at bounding box center [322, 171] width 20 height 11
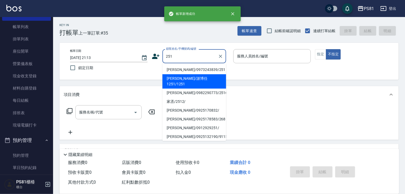
click at [183, 77] on li "[PERSON_NAME]/謝博任1251/1251" at bounding box center [194, 81] width 64 height 14
type input "[PERSON_NAME]/謝博任1251/1251"
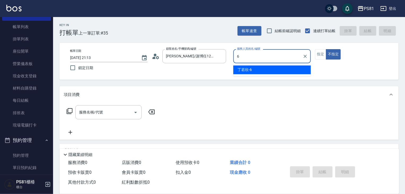
type input "[PERSON_NAME]-6"
type button "false"
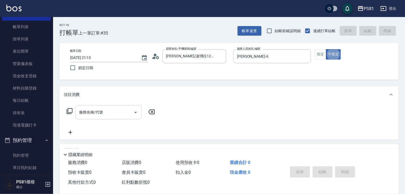
click at [82, 117] on div "服務名稱/代號" at bounding box center [108, 112] width 66 height 14
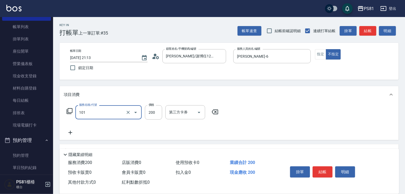
type input "一般洗髮(101)"
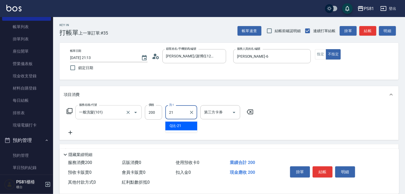
type input "Q比-21"
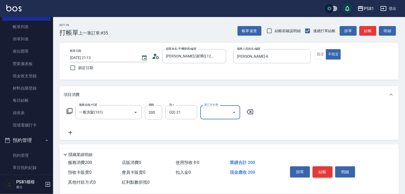
click at [322, 169] on button "結帳" at bounding box center [322, 171] width 20 height 11
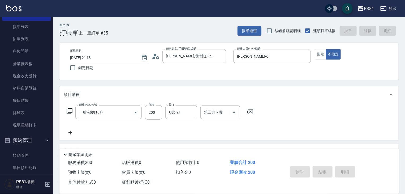
type input "[DATE] 21:14"
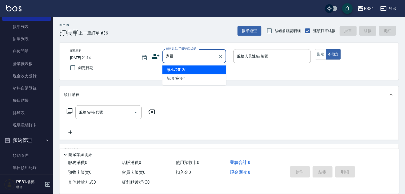
click at [186, 68] on li "家丞/2512/" at bounding box center [194, 69] width 64 height 9
type input "家丞/2512/"
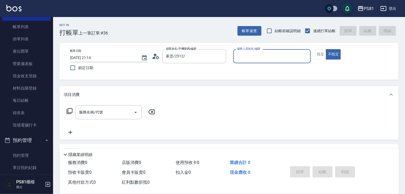
type input "[PERSON_NAME]-6"
click at [326, 49] on button "不指定" at bounding box center [333, 54] width 15 height 10
click at [320, 53] on button "指定" at bounding box center [320, 54] width 11 height 10
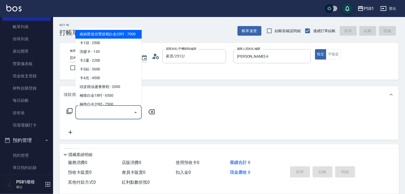
click at [89, 110] on input "服務名稱/代號" at bounding box center [105, 111] width 54 height 9
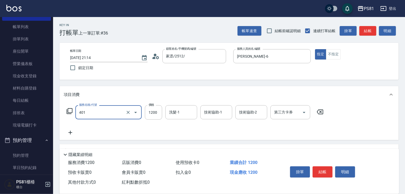
type input "基本染髮(401)"
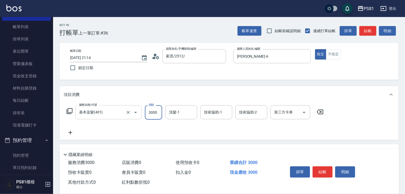
type input "3000"
type input "[PERSON_NAME]-25"
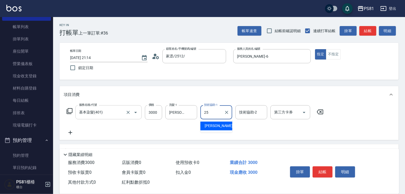
type input "[PERSON_NAME]-25"
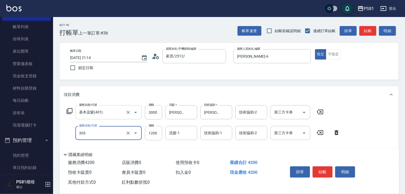
type input "基本離子燙(305)"
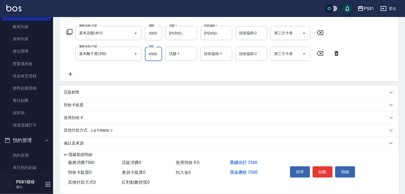
scroll to position [85, 0]
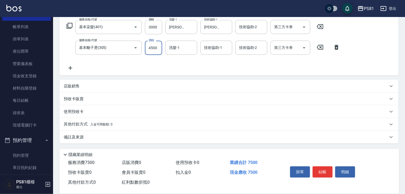
type input "4500"
click at [99, 125] on span "入金可用餘額: 0" at bounding box center [101, 124] width 23 height 4
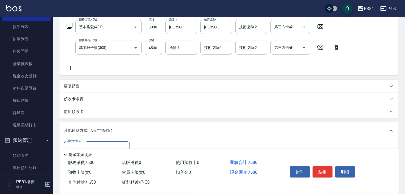
scroll to position [0, 0]
click at [324, 168] on button "結帳" at bounding box center [322, 171] width 20 height 11
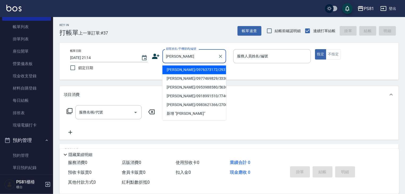
click at [198, 72] on li "[PERSON_NAME]/0976373172/2931" at bounding box center [194, 69] width 64 height 9
type input "[PERSON_NAME]/0976373172/2931"
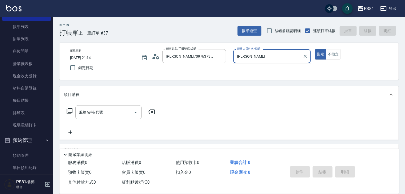
type input "采"
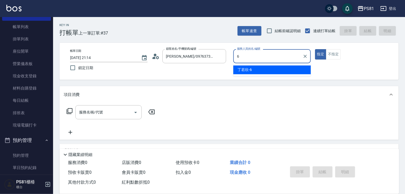
type input "[PERSON_NAME]-6"
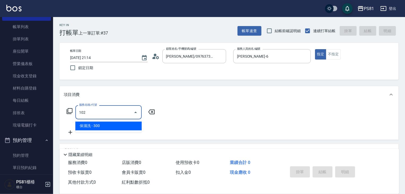
type input "保濕洗(102)"
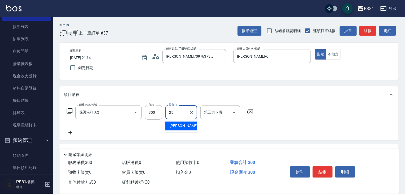
type input "[PERSON_NAME]-25"
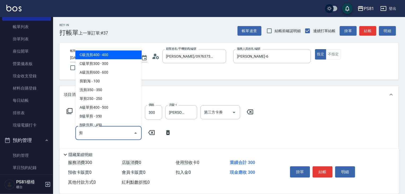
click at [114, 84] on span "剪劉海 - 100" at bounding box center [108, 81] width 66 height 9
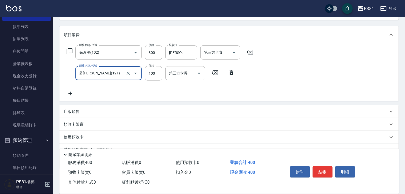
scroll to position [72, 0]
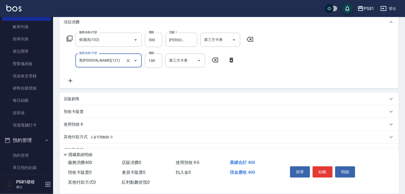
type input "剪[PERSON_NAME](121)"
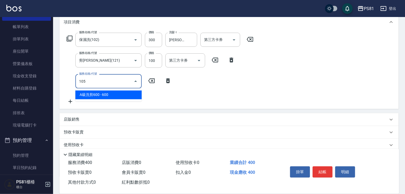
type input "A級洗剪600(105)"
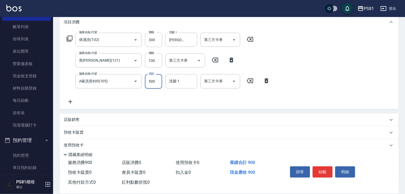
scroll to position [106, 0]
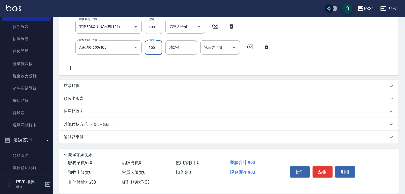
click at [158, 50] on input "500" at bounding box center [153, 47] width 17 height 14
drag, startPoint x: 158, startPoint y: 50, endPoint x: 155, endPoint y: 49, distance: 3.5
click at [155, 49] on input "500" at bounding box center [153, 47] width 17 height 14
type input "550"
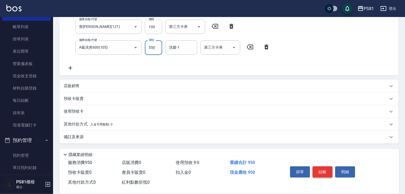
click at [321, 171] on button "結帳" at bounding box center [322, 171] width 20 height 11
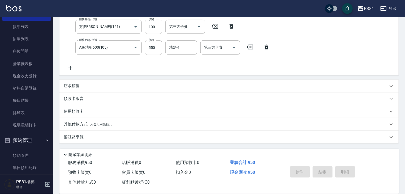
scroll to position [0, 0]
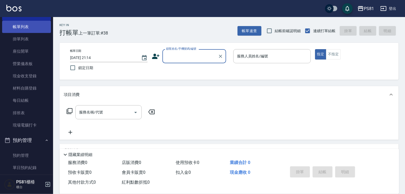
click at [38, 27] on link "帳單列表" at bounding box center [26, 27] width 49 height 12
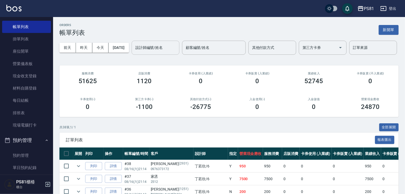
click at [134, 52] on input "設計師編號/姓名" at bounding box center [155, 47] width 43 height 9
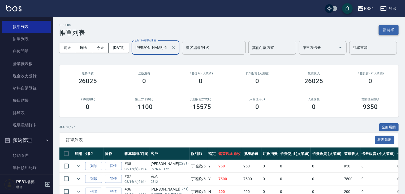
type input "[PERSON_NAME]-6"
click at [388, 27] on button "新開單" at bounding box center [388, 30] width 20 height 10
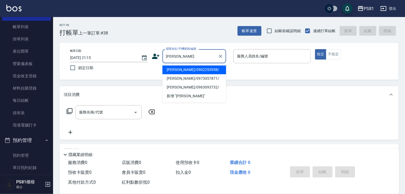
click at [199, 71] on li "[PERSON_NAME]/0902253958/" at bounding box center [194, 69] width 64 height 9
type input "[PERSON_NAME]/0902253958/"
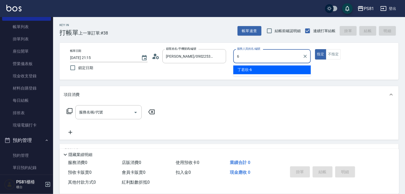
type input "[PERSON_NAME]-6"
type button "true"
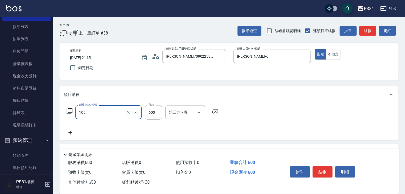
type input "A級洗剪600(105)"
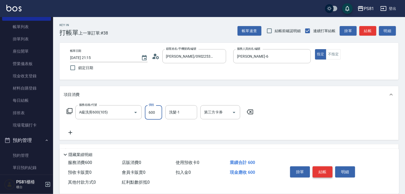
click at [325, 168] on button "結帳" at bounding box center [322, 171] width 20 height 11
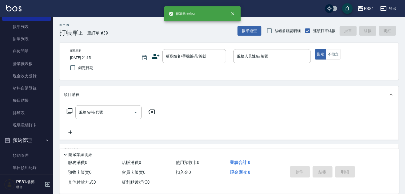
click at [156, 57] on icon at bounding box center [155, 56] width 7 height 5
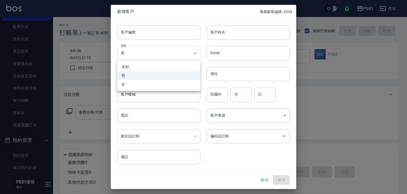
click at [135, 50] on body "PS81 登出 櫃檯作業 打帳單 帳單列表 掛單列表 座位開單 營業儀表板 現金收支登錄 材料自購登錄 每日結帳 排班表 現場電腦打卡 預約管理 預約管理 單…" at bounding box center [203, 129] width 407 height 258
click at [138, 86] on li "女" at bounding box center [158, 84] width 83 height 9
type input "[DEMOGRAPHIC_DATA]"
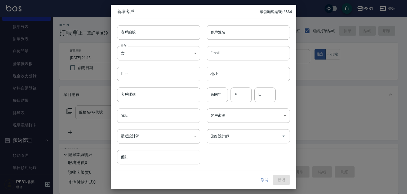
click at [143, 115] on input "電話" at bounding box center [158, 115] width 83 height 14
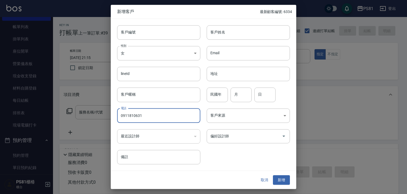
click at [158, 113] on input "0911810631" at bounding box center [158, 115] width 83 height 14
type input "0911810631"
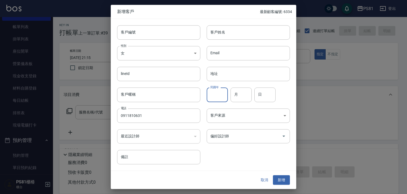
click at [217, 96] on input "民國年" at bounding box center [217, 95] width 21 height 14
type input "99"
type input "08"
type input "16"
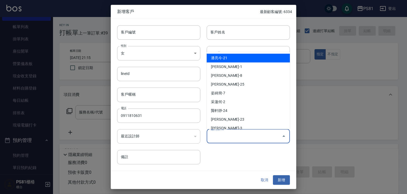
click at [217, 133] on input "偏好設計師" at bounding box center [244, 135] width 71 height 9
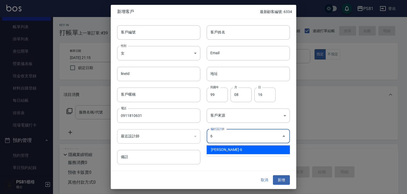
type input "[PERSON_NAME]"
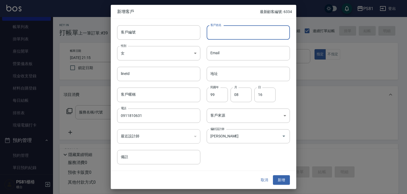
click at [218, 35] on input "客戶姓名" at bounding box center [248, 32] width 83 height 14
type input "ㄑ"
click at [239, 37] on input "[PERSON_NAME]" at bounding box center [248, 32] width 83 height 14
click at [239, 38] on input "[PERSON_NAME]" at bounding box center [248, 32] width 83 height 14
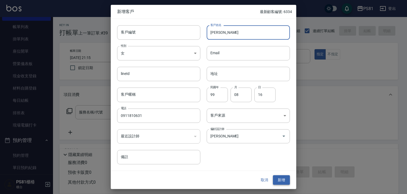
type input "[PERSON_NAME]"
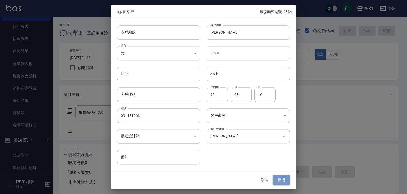
click at [283, 178] on button "新增" at bounding box center [281, 180] width 17 height 10
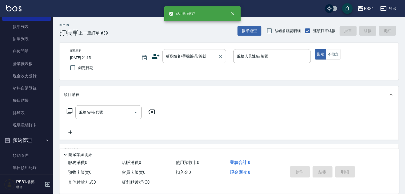
click at [187, 51] on div "顧客姓名/手機號碼/編號" at bounding box center [194, 56] width 64 height 14
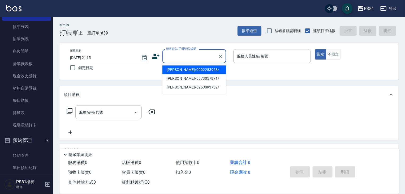
click at [186, 52] on div "顧客姓名/手機號碼/編號 顧客姓名/手機號碼/編號" at bounding box center [194, 56] width 64 height 14
paste input "[PERSON_NAME]"
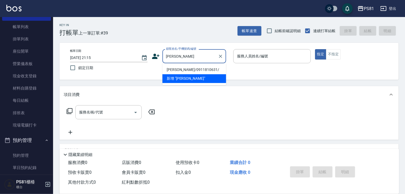
click at [184, 70] on li "[PERSON_NAME]/0911810631/" at bounding box center [194, 69] width 64 height 9
type input "[PERSON_NAME]/0911810631/"
type input "[PERSON_NAME]-6"
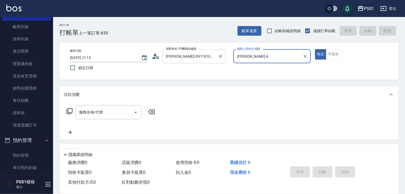
click at [315, 49] on button "指定" at bounding box center [320, 54] width 11 height 10
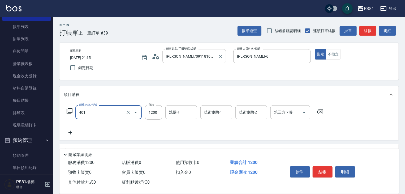
type input "基本染髮(401)"
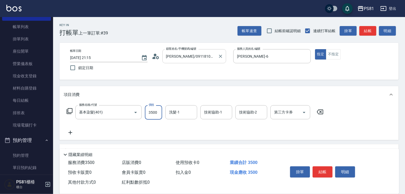
type input "3500"
type input "[PERSON_NAME]-25"
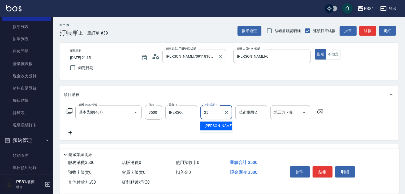
type input "[PERSON_NAME]-25"
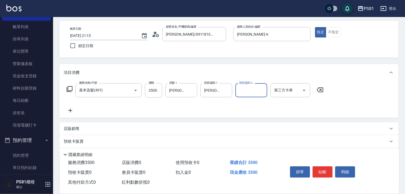
scroll to position [65, 0]
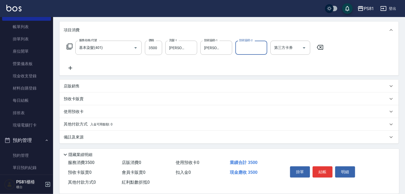
click at [121, 87] on div "店販銷售" at bounding box center [226, 86] width 324 height 6
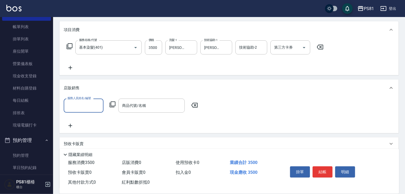
scroll to position [0, 0]
type input "[PERSON_NAME]-6"
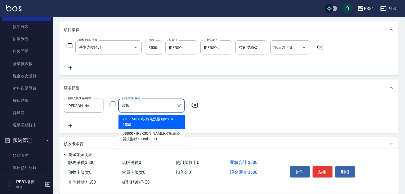
scroll to position [38, 0]
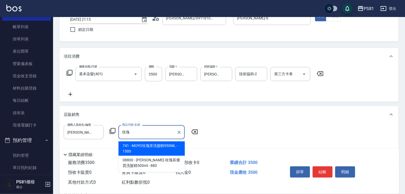
click at [151, 146] on span "741 - MUYO玫瑰茶洗髮精950ML - 1500" at bounding box center [151, 148] width 66 height 14
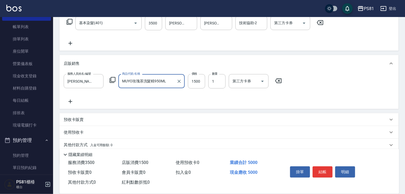
scroll to position [110, 0]
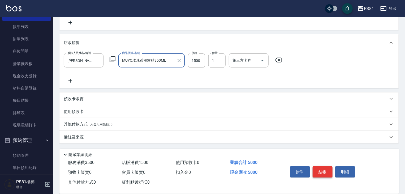
type input "MUYO玫瑰茶洗髮精950ML"
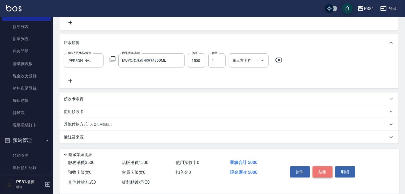
drag, startPoint x: 324, startPoint y: 170, endPoint x: 253, endPoint y: 158, distance: 71.0
click at [323, 170] on button "結帳" at bounding box center [322, 171] width 20 height 11
type input "[DATE] 21:17"
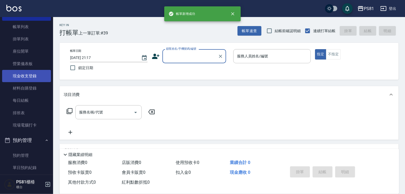
scroll to position [0, 0]
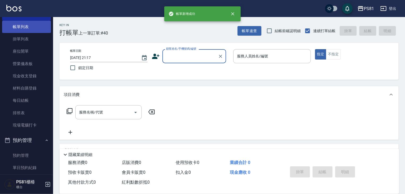
click at [37, 32] on link "帳單列表" at bounding box center [26, 27] width 49 height 12
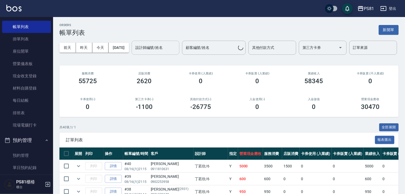
click at [134, 52] on input "設計師編號/姓名" at bounding box center [155, 47] width 43 height 9
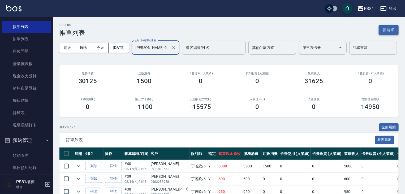
type input "[PERSON_NAME]-6"
click at [390, 30] on button "新開單" at bounding box center [388, 30] width 20 height 10
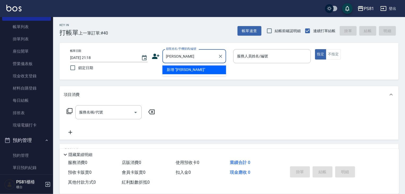
click at [192, 58] on input "[PERSON_NAME]" at bounding box center [190, 55] width 51 height 9
type input "黃"
click at [180, 70] on li "[PERSON_NAME]/0930369163/5792" at bounding box center [194, 69] width 64 height 9
type input "[PERSON_NAME]/0930369163/5792"
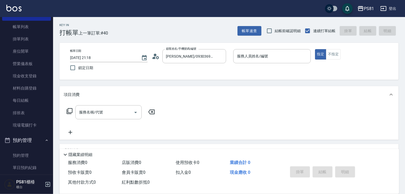
click at [159, 60] on div "顧客姓名/手機號碼/編號 [PERSON_NAME]/0930369163/5792 顧客姓名/手機號碼/編號" at bounding box center [190, 56] width 77 height 14
drag, startPoint x: 159, startPoint y: 62, endPoint x: 160, endPoint y: 59, distance: 3.5
click at [160, 60] on div "顧客姓名/手機號碼/編號 [PERSON_NAME]/0930369163/5792 顧客姓名/手機號碼/編號" at bounding box center [190, 56] width 77 height 14
click at [159, 59] on div "顧客姓名/手機號碼/編號 [PERSON_NAME]/0930369163/5792 顧客姓名/手機號碼/編號" at bounding box center [190, 56] width 77 height 14
click at [159, 59] on icon at bounding box center [156, 56] width 8 height 8
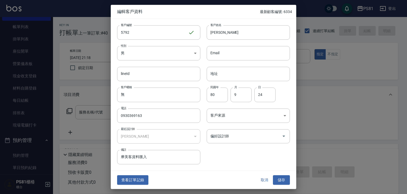
click at [266, 178] on button "取消" at bounding box center [264, 180] width 17 height 10
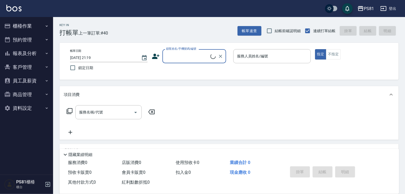
click at [153, 56] on icon at bounding box center [155, 56] width 7 height 5
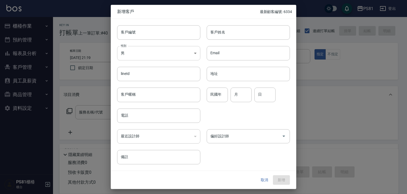
click at [146, 52] on body "PS81 登出 櫃檯作業 打帳單 帳單列表 掛單列表 座位開單 營業儀表板 現金收支登錄 材料自購登錄 每日結帳 排班表 現場電腦打卡 預約管理 預約管理 單…" at bounding box center [203, 129] width 407 height 258
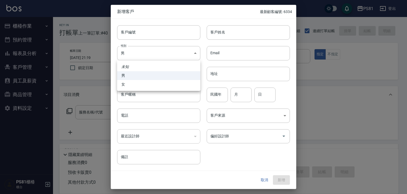
click at [221, 38] on div at bounding box center [203, 97] width 407 height 194
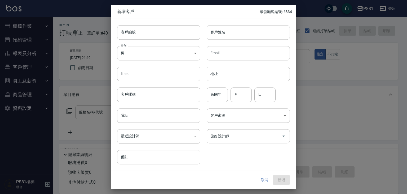
click at [221, 37] on input "客戶姓名" at bounding box center [248, 32] width 83 height 14
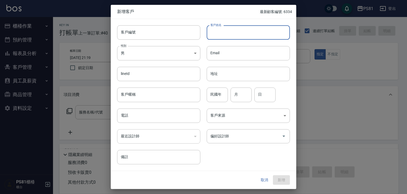
click at [222, 37] on input "客戶姓名" at bounding box center [248, 32] width 83 height 14
type input "[PERSON_NAME]"
click at [219, 92] on input "民國年" at bounding box center [217, 95] width 21 height 14
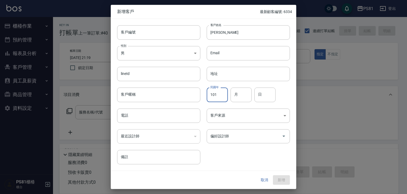
type input "101"
click at [246, 95] on input "月" at bounding box center [241, 95] width 21 height 14
type input "09"
drag, startPoint x: 262, startPoint y: 94, endPoint x: 251, endPoint y: 89, distance: 12.0
click at [256, 90] on input "日" at bounding box center [265, 95] width 21 height 14
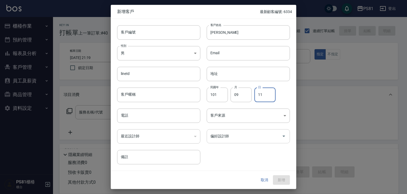
type input "11"
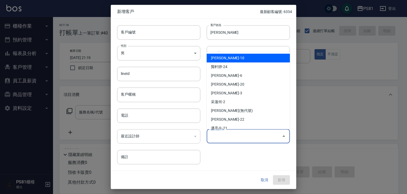
click at [223, 134] on input "偏好設計師" at bounding box center [244, 135] width 71 height 9
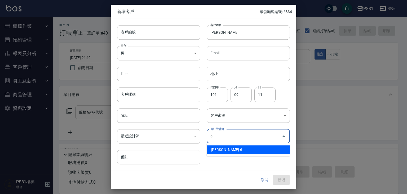
type input "[PERSON_NAME]"
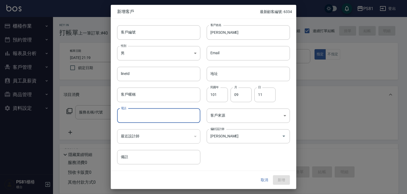
click at [147, 113] on input "電話" at bounding box center [158, 115] width 83 height 14
click at [147, 113] on input "0979803474" at bounding box center [158, 115] width 83 height 14
type input "0979803474"
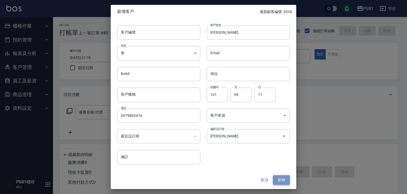
click at [282, 183] on button "新增" at bounding box center [281, 180] width 17 height 10
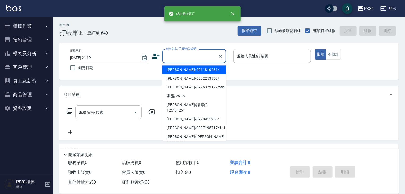
click at [198, 56] on input "顧客姓名/手機號碼/編號" at bounding box center [190, 55] width 51 height 9
paste input "0979803474"
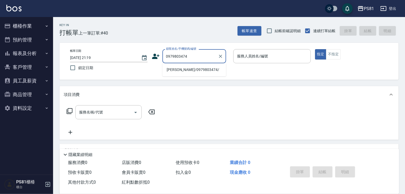
click at [199, 68] on li "洪啟睿/0979803474/" at bounding box center [194, 69] width 64 height 9
type input "洪啟睿/0979803474/"
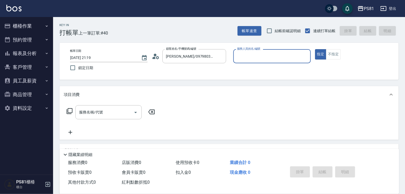
type input "[PERSON_NAME]-6"
click at [315, 49] on button "指定" at bounding box center [320, 54] width 11 height 10
type button "true"
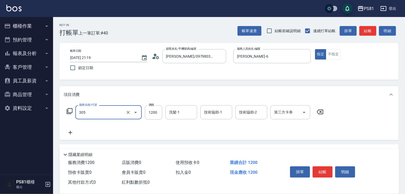
type input "基本離子燙(305)"
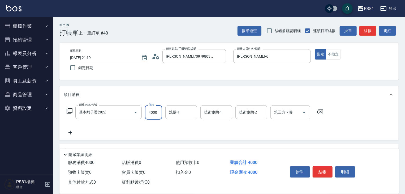
type input "4000"
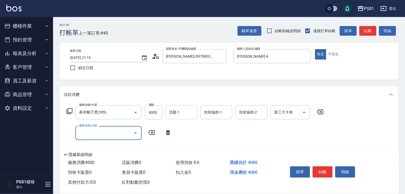
click at [184, 112] on input "洗髮-1" at bounding box center [181, 111] width 27 height 9
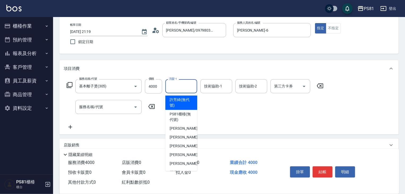
scroll to position [27, 0]
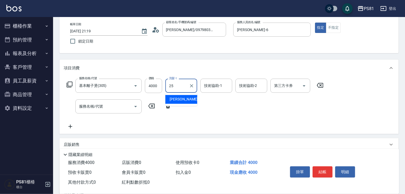
type input "[PERSON_NAME]-25"
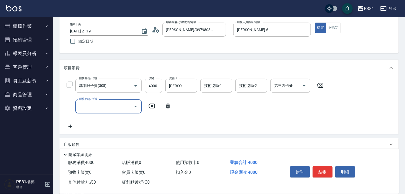
click at [114, 102] on input "服務名稱/代號" at bounding box center [105, 106] width 54 height 9
click at [153, 83] on input "4000" at bounding box center [153, 85] width 17 height 14
type input "2500"
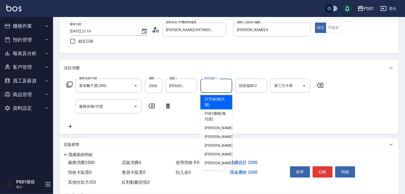
click at [212, 87] on input "技術協助-1" at bounding box center [216, 85] width 27 height 9
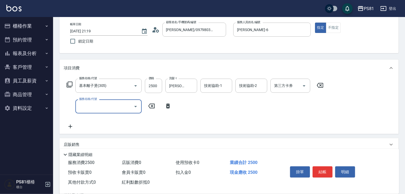
click at [101, 105] on input "服務名稱/代號" at bounding box center [105, 106] width 54 height 9
type input "基本染髮(401)"
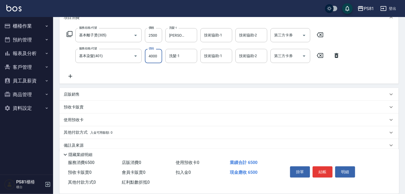
scroll to position [85, 0]
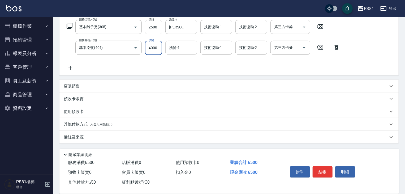
type input "4000"
click at [179, 47] on input "洗髮-1" at bounding box center [181, 47] width 27 height 9
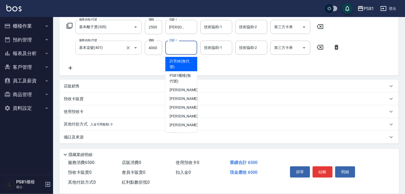
drag, startPoint x: 104, startPoint y: 40, endPoint x: 105, endPoint y: 43, distance: 3.5
click at [104, 40] on div "服務名稱/代號 基本離子燙(305) 服務名稱/代號 價格 2500 價格 洗髮-1 妮可-25 洗髮-1 技術協助-1 技術協助-1 技術協助-2 技術協助…" at bounding box center [203, 45] width 279 height 51
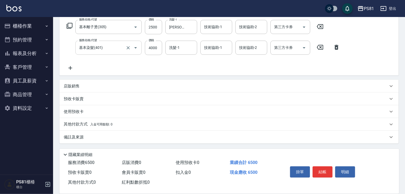
click at [105, 43] on input "基本染髮(401)" at bounding box center [101, 47] width 47 height 9
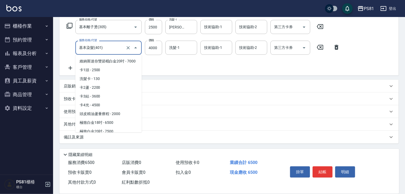
click at [105, 43] on input "基本染髮(401)" at bounding box center [101, 47] width 47 height 9
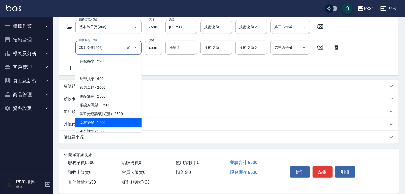
click at [105, 43] on input "基本染髮(401)" at bounding box center [101, 47] width 47 height 9
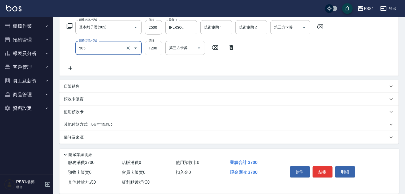
scroll to position [85, 0]
type input "基本離子燙(305)"
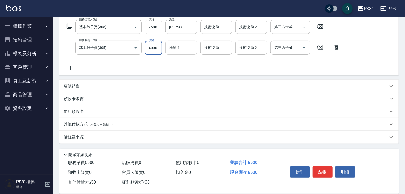
type input "4000"
click at [183, 48] on input "洗髮-1" at bounding box center [181, 47] width 27 height 9
type input "[PERSON_NAME]-25"
click at [322, 167] on button "結帳" at bounding box center [322, 171] width 20 height 11
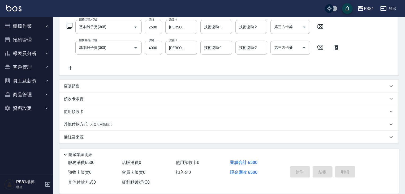
type input "2025/08/16 21:21"
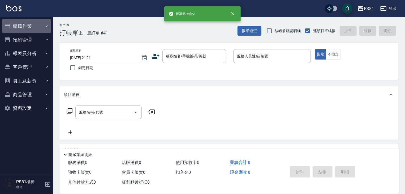
click at [40, 27] on button "櫃檯作業" at bounding box center [26, 26] width 49 height 14
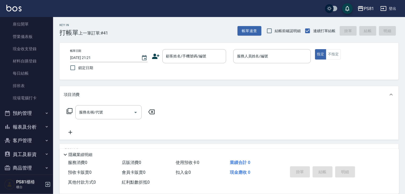
scroll to position [74, 0]
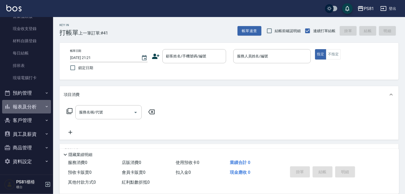
drag, startPoint x: 47, startPoint y: 106, endPoint x: 41, endPoint y: 108, distance: 6.2
click at [48, 106] on button "報表及分析" at bounding box center [26, 107] width 49 height 14
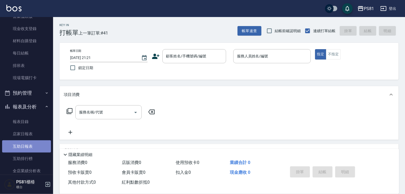
click at [39, 142] on link "互助日報表" at bounding box center [26, 146] width 49 height 12
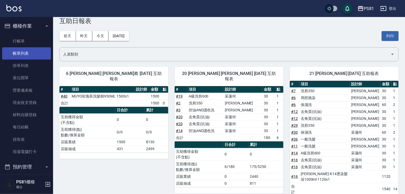
click at [26, 55] on link "帳單列表" at bounding box center [26, 53] width 49 height 12
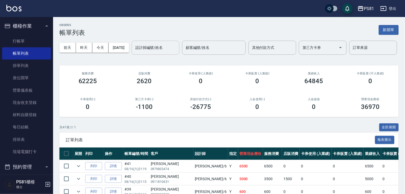
click at [134, 52] on input "設計師編號/姓名" at bounding box center [155, 47] width 43 height 9
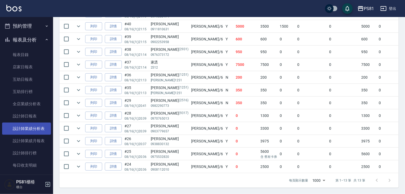
scroll to position [139, 0]
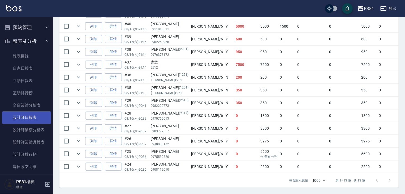
type input "[PERSON_NAME]-6"
click at [33, 117] on link "設計師日報表" at bounding box center [26, 117] width 49 height 12
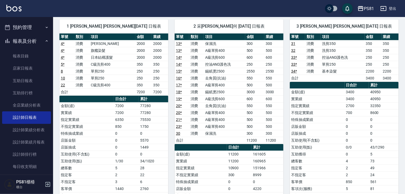
scroll to position [38, 0]
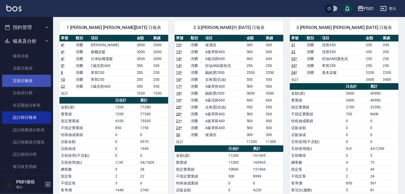
click at [35, 82] on link "互助日報表" at bounding box center [26, 81] width 49 height 12
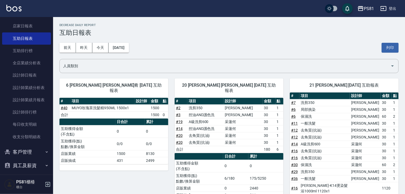
scroll to position [213, 0]
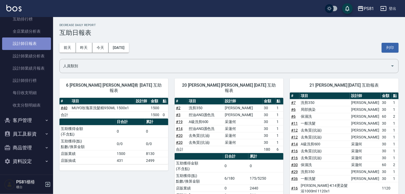
click at [34, 46] on link "設計師日報表" at bounding box center [26, 43] width 49 height 12
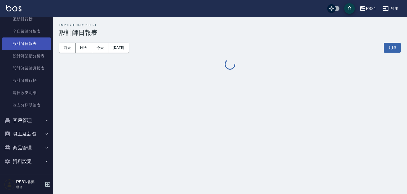
click at [34, 45] on link "設計師日報表" at bounding box center [26, 43] width 49 height 12
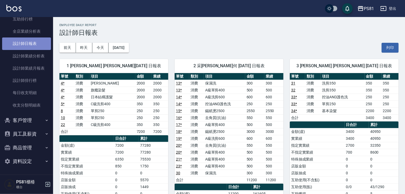
click at [34, 45] on link "設計師日報表" at bounding box center [26, 43] width 49 height 12
drag, startPoint x: 34, startPoint y: 45, endPoint x: 35, endPoint y: 41, distance: 3.8
click at [34, 43] on link "設計師日報表" at bounding box center [26, 43] width 49 height 12
click at [53, 118] on div "1 [PERSON_NAME] [PERSON_NAME][DATE] 日報表 單號 類別 項目 金額 業績 4 * 消費 嚴選溫碩 2000 2000 4 …" at bounding box center [110, 176] width 115 height 247
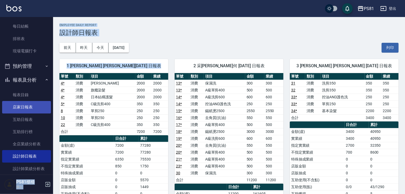
scroll to position [111, 0]
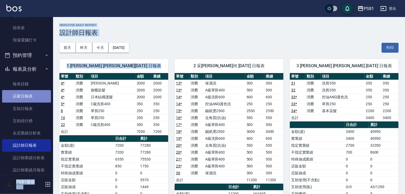
click at [38, 100] on link "店家日報表" at bounding box center [26, 96] width 49 height 12
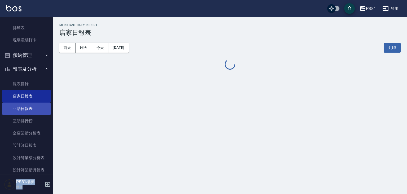
click at [37, 107] on link "互助日報表" at bounding box center [26, 108] width 49 height 12
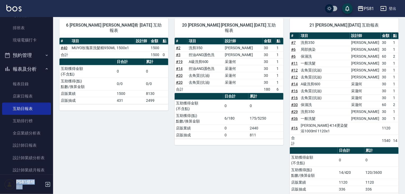
scroll to position [64, 0]
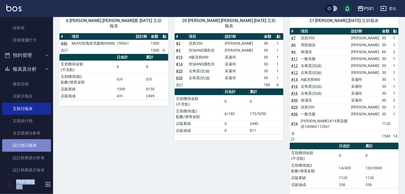
click at [37, 145] on link "設計師日報表" at bounding box center [26, 145] width 49 height 12
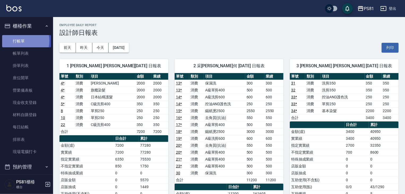
click at [17, 41] on link "打帳單" at bounding box center [26, 41] width 49 height 12
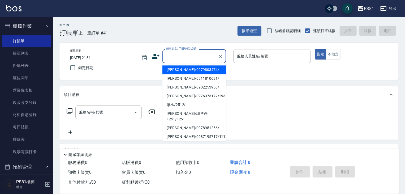
click at [172, 54] on input "顧客姓名/手機號碼/編號" at bounding box center [190, 55] width 51 height 9
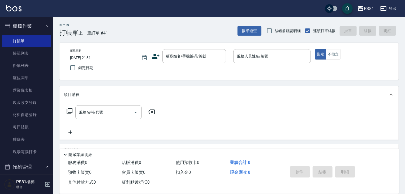
click at [153, 55] on icon at bounding box center [156, 56] width 8 height 8
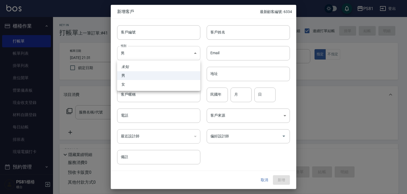
drag, startPoint x: 157, startPoint y: 59, endPoint x: 156, endPoint y: 56, distance: 2.7
click at [157, 58] on body "PS81 登出 櫃檯作業 打帳單 帳單列表 掛單列表 座位開單 營業儀表板 現金收支登錄 材料自購登錄 每日結帳 排班表 現場電腦打卡 預約管理 預約管理 單…" at bounding box center [203, 129] width 407 height 258
drag, startPoint x: 141, startPoint y: 82, endPoint x: 201, endPoint y: 47, distance: 70.1
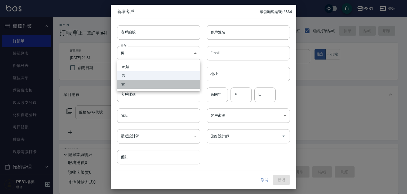
click at [144, 82] on li "女" at bounding box center [158, 84] width 83 height 9
type input "[DEMOGRAPHIC_DATA]"
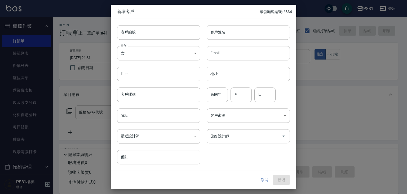
click at [218, 30] on input "客戶姓名" at bounding box center [248, 32] width 83 height 14
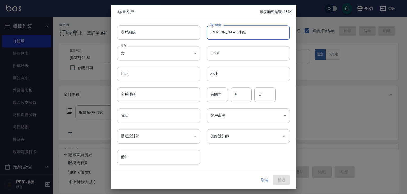
type input "張簡小姐"
click at [135, 117] on input "電話" at bounding box center [158, 115] width 83 height 14
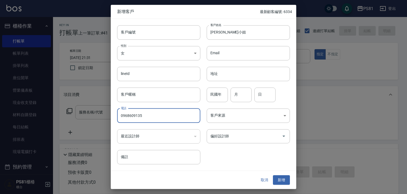
type input "0968609135"
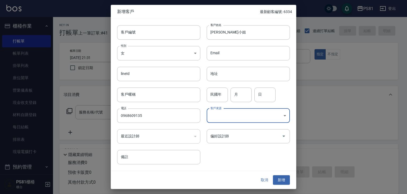
click at [288, 177] on button "新增" at bounding box center [281, 180] width 17 height 10
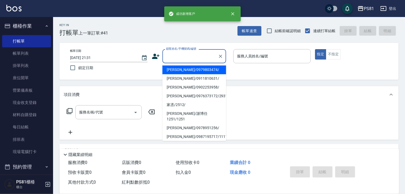
click at [197, 57] on input "顧客姓名/手機號碼/編號" at bounding box center [190, 55] width 51 height 9
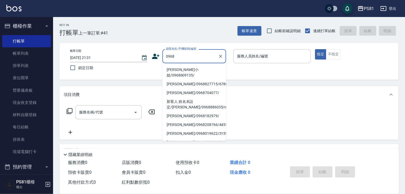
click at [190, 70] on li "張簡小姐/0968609135/" at bounding box center [194, 72] width 64 height 14
type input "張簡小姐/0968609135/"
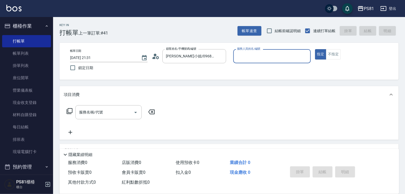
click at [242, 56] on input "服務人員姓名/編號" at bounding box center [271, 55] width 73 height 9
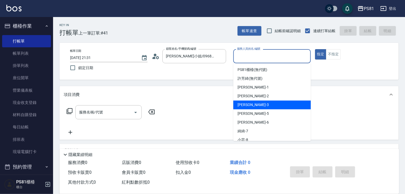
drag, startPoint x: 253, startPoint y: 102, endPoint x: 343, endPoint y: 56, distance: 100.3
click at [254, 102] on div "[PERSON_NAME] -3" at bounding box center [271, 104] width 77 height 9
type input "[PERSON_NAME]-3"
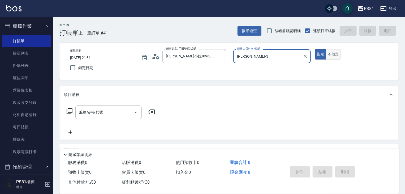
click at [331, 53] on button "不指定" at bounding box center [333, 54] width 15 height 10
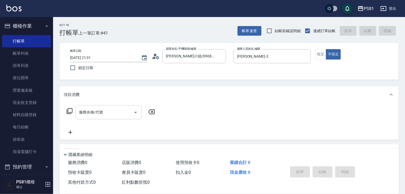
click at [97, 117] on div "服務名稱/代號" at bounding box center [108, 112] width 66 height 14
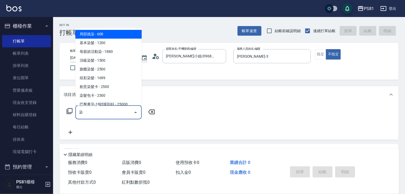
click at [110, 39] on span "基本染髮 - 1200" at bounding box center [108, 42] width 66 height 9
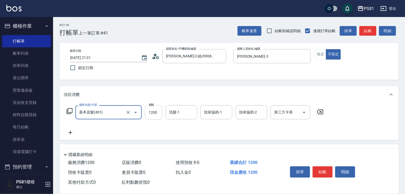
type input "基本染髮(401)"
click at [160, 112] on input "1200" at bounding box center [153, 112] width 17 height 14
type input "2000"
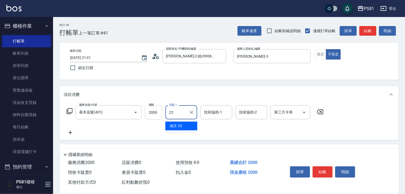
type input "涵文-22"
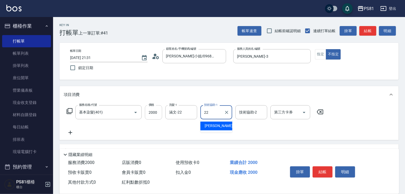
type input "涵文-22"
click at [69, 131] on icon at bounding box center [70, 132] width 13 height 6
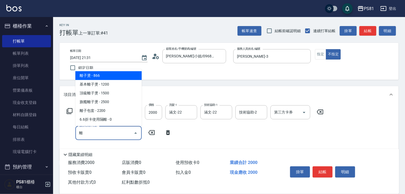
drag, startPoint x: 101, startPoint y: 84, endPoint x: 105, endPoint y: 85, distance: 3.8
click at [101, 84] on span "基本離子燙 - 1200" at bounding box center [108, 84] width 66 height 9
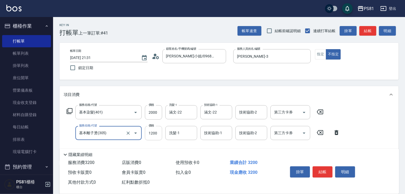
type input "基本離子燙(305)"
click at [159, 132] on input "1200" at bounding box center [153, 133] width 17 height 14
type input "3000"
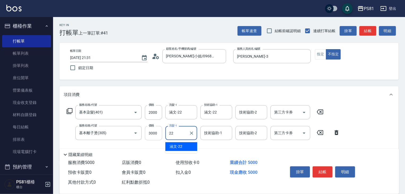
type input "涵文-22"
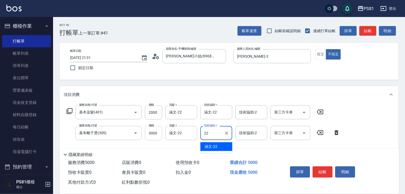
type input "涵文-22"
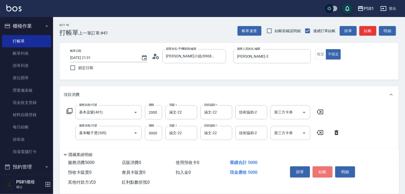
click at [319, 171] on button "結帳" at bounding box center [322, 171] width 20 height 11
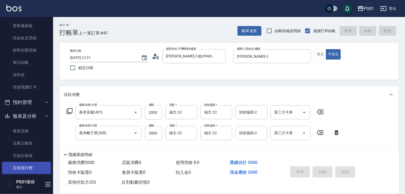
type input "2025/08/16 21:33"
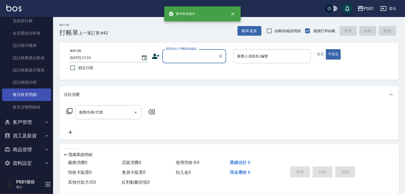
scroll to position [212, 0]
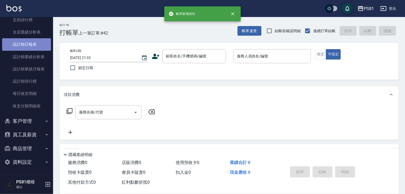
click at [42, 44] on link "設計師日報表" at bounding box center [26, 44] width 49 height 12
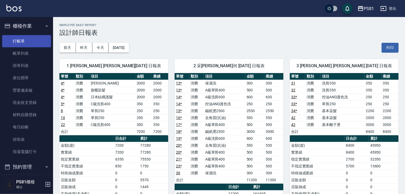
click at [40, 37] on link "打帳單" at bounding box center [26, 41] width 49 height 12
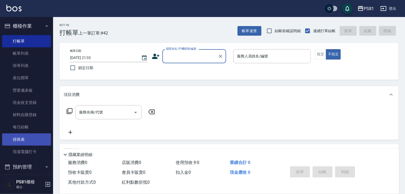
click at [41, 141] on link "排班表" at bounding box center [26, 139] width 49 height 12
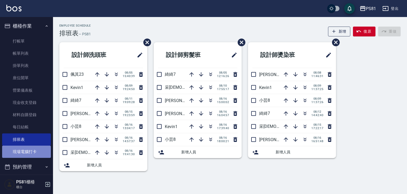
click at [35, 154] on link "現場電腦打卡" at bounding box center [26, 151] width 49 height 12
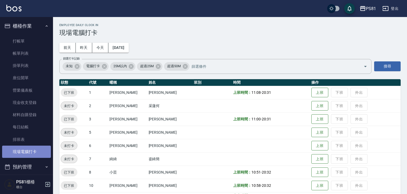
click at [34, 154] on link "現場電腦打卡" at bounding box center [26, 151] width 49 height 12
